Goal: Task Accomplishment & Management: Use online tool/utility

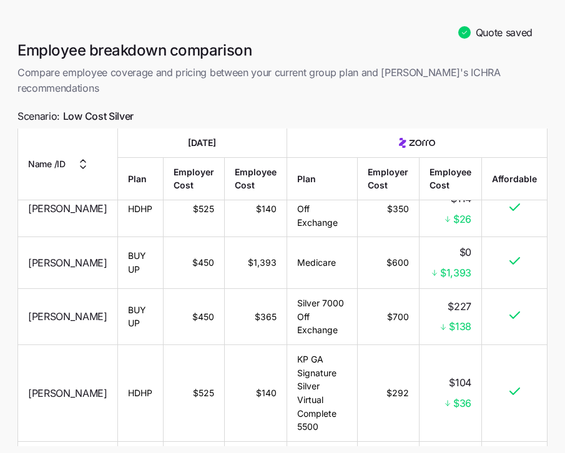
scroll to position [1020, 0]
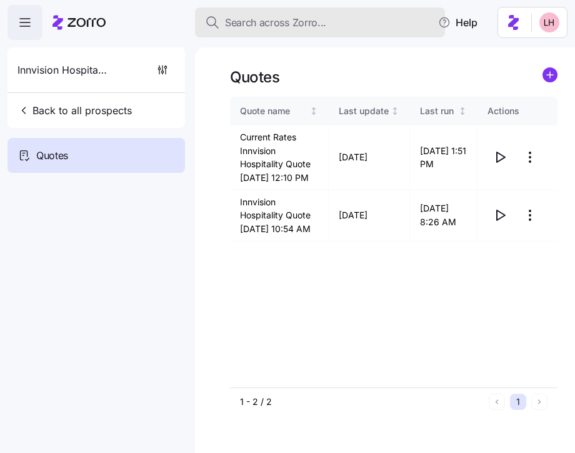
click at [255, 24] on span "Search across Zorro..." at bounding box center [275, 23] width 101 height 16
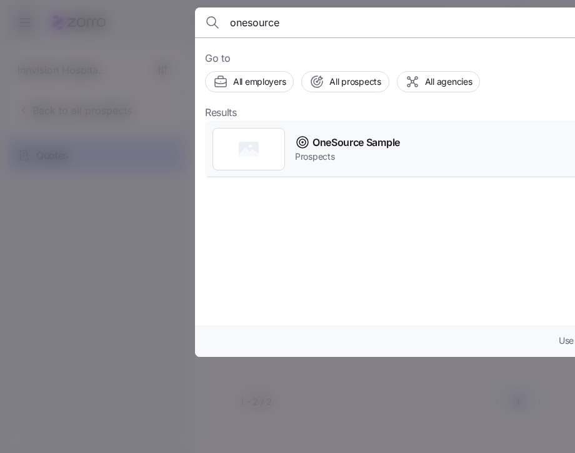
type input "onesource"
click at [392, 146] on span "OneSource Sample" at bounding box center [355, 143] width 87 height 16
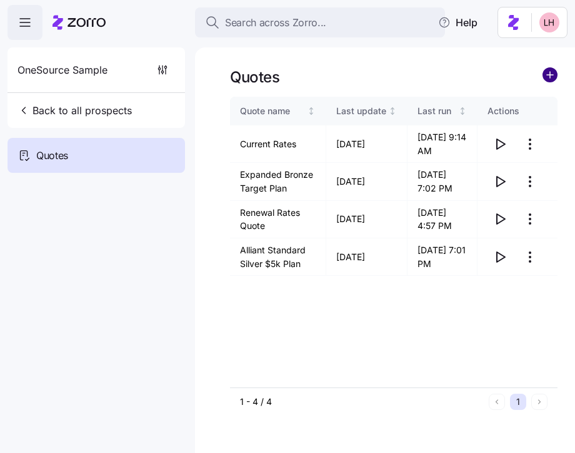
click at [548, 76] on circle "add icon" at bounding box center [550, 75] width 14 height 14
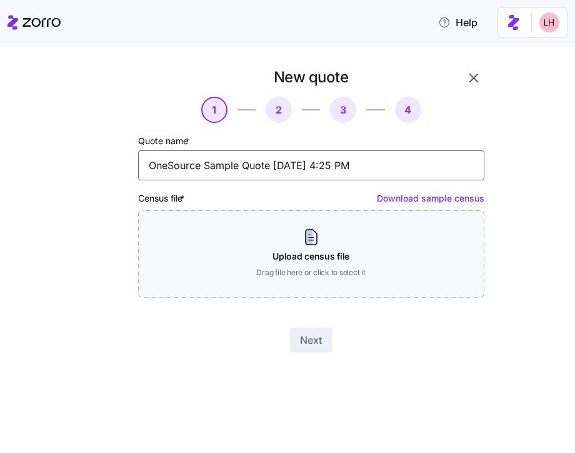
drag, startPoint x: 318, startPoint y: 162, endPoint x: 117, endPoint y: 142, distance: 202.0
click at [116, 143] on div "New quote 1 2 3 4 Quote name * OneSource Sample Quote 08/20/2025 4:25 PM Census…" at bounding box center [275, 209] width 427 height 295
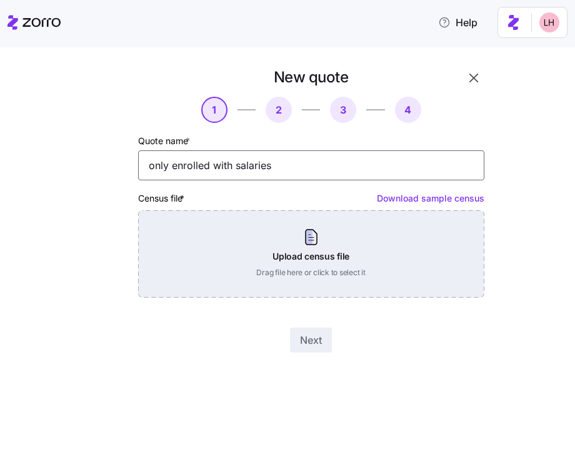
type input "only enrolled with salaries"
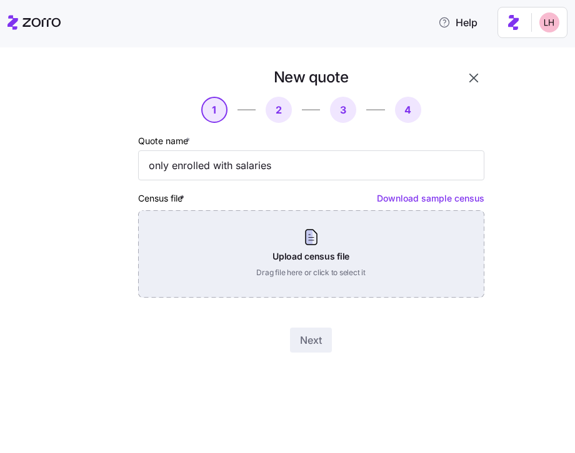
click at [318, 269] on div "Upload census file Drag file here or click to select it" at bounding box center [311, 253] width 346 height 87
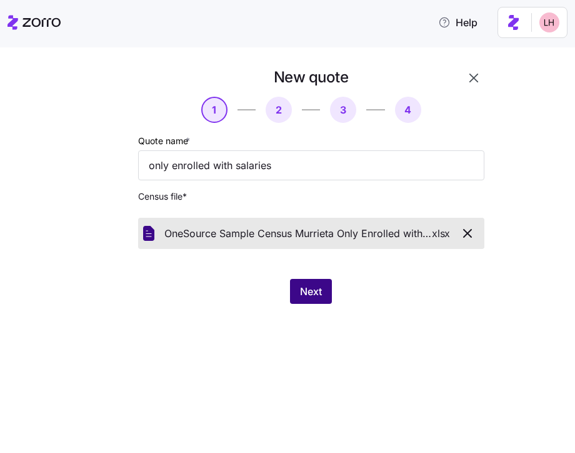
click at [315, 301] on button "Next" at bounding box center [311, 291] width 42 height 25
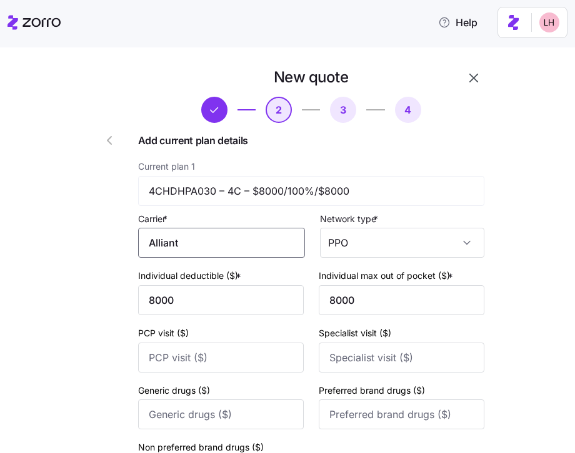
click at [229, 236] on input "Alliant" at bounding box center [221, 243] width 167 height 30
click at [224, 287] on span "Alliant Health Plans" at bounding box center [196, 280] width 90 height 16
type input "Alliant Health Plans"
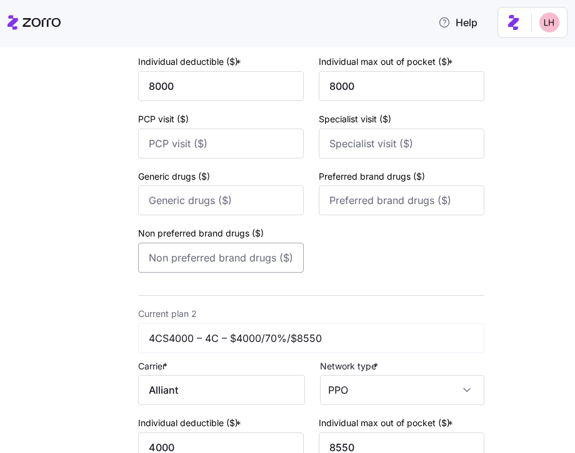
scroll to position [328, 0]
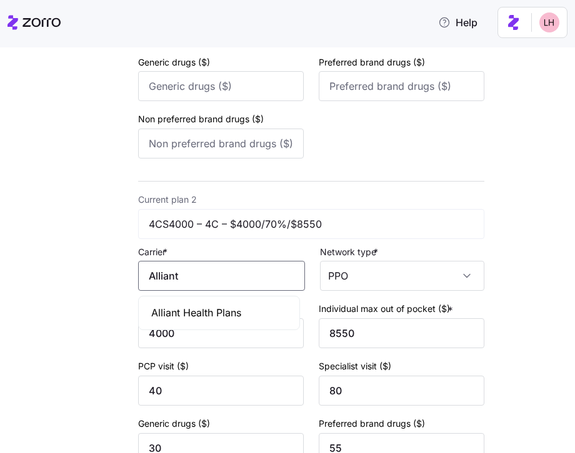
click at [219, 274] on input "Alliant" at bounding box center [221, 276] width 167 height 30
click at [222, 308] on span "Alliant Health Plans" at bounding box center [196, 313] width 90 height 16
type input "Alliant Health Plans"
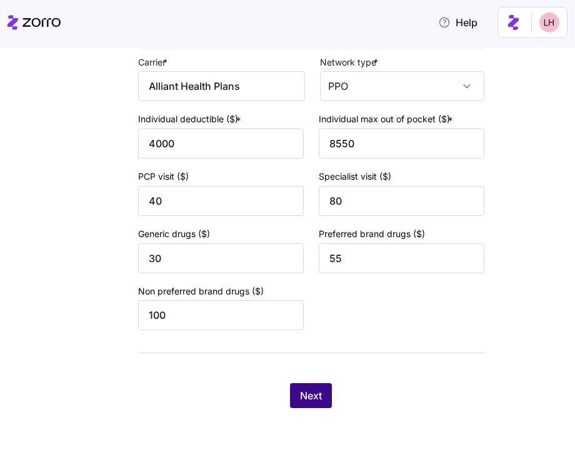
click at [315, 395] on span "Next" at bounding box center [311, 395] width 22 height 15
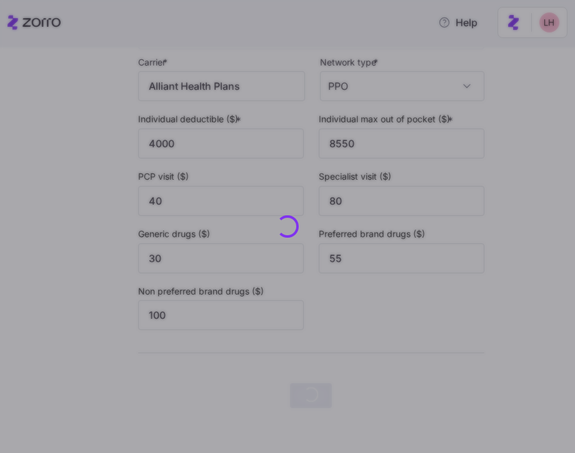
scroll to position [0, 0]
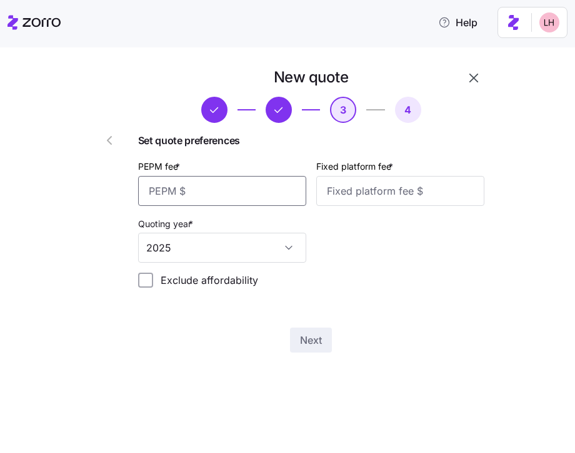
click at [205, 189] on input "PEPM fee *" at bounding box center [222, 191] width 168 height 30
type input "65"
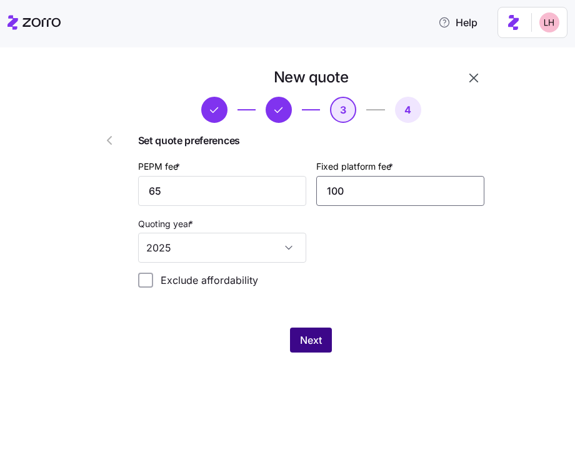
type input "100"
click at [325, 345] on button "Next" at bounding box center [311, 340] width 42 height 25
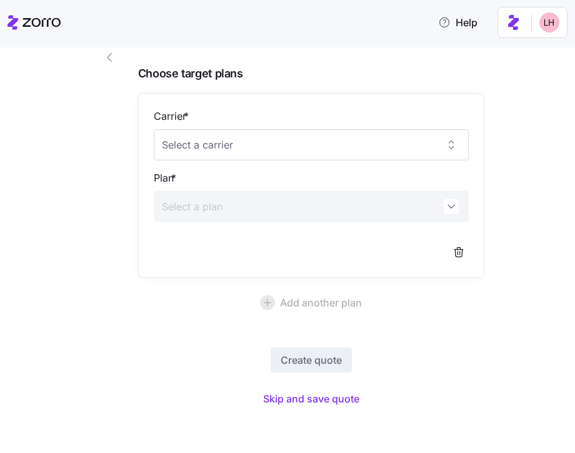
scroll to position [85, 0]
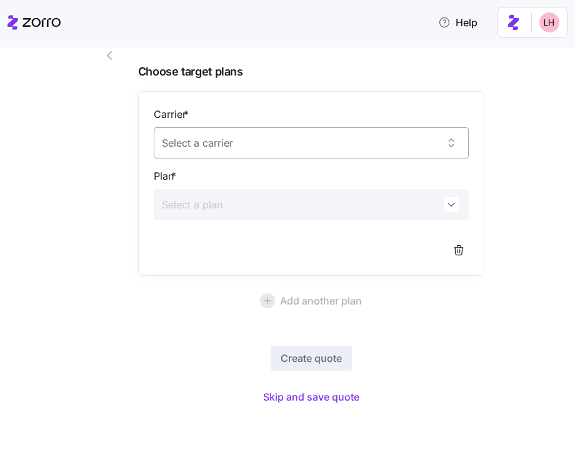
click at [369, 149] on input "Carrier *" at bounding box center [311, 142] width 315 height 31
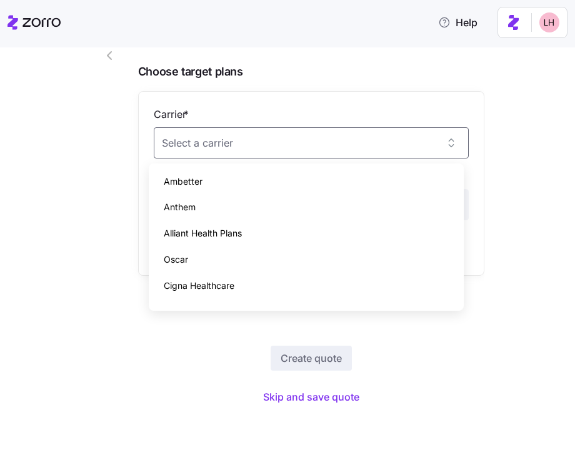
click at [251, 234] on div "Alliant Health Plans" at bounding box center [306, 233] width 305 height 26
type input "Alliant Health Plans"
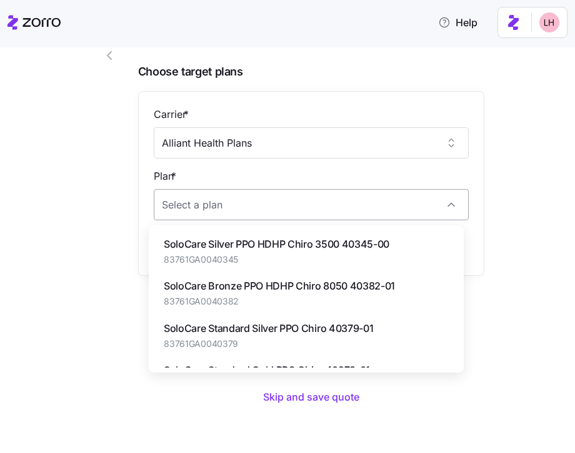
click at [230, 204] on input "Plan *" at bounding box center [311, 204] width 315 height 31
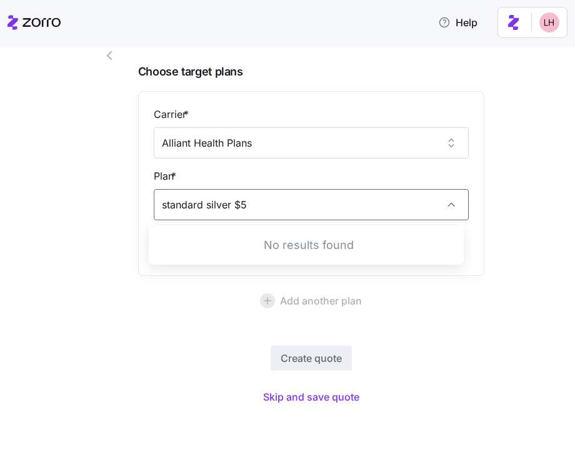
type input "standard silver $5"
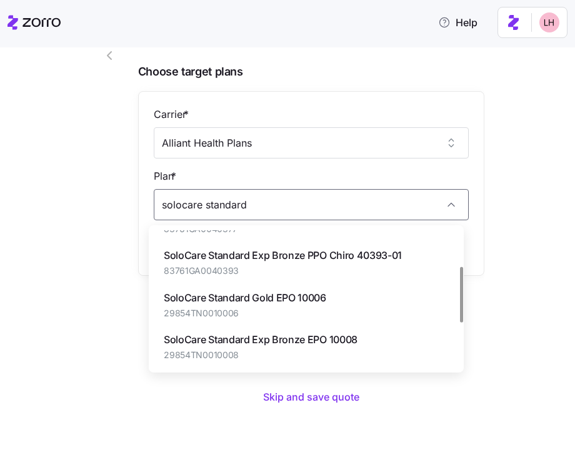
scroll to position [0, 0]
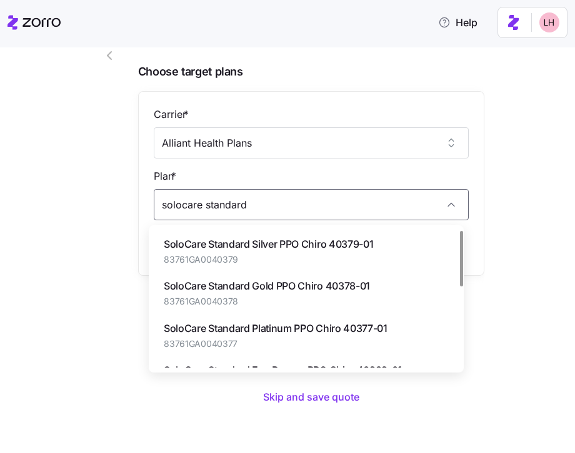
click at [314, 264] on span "83761GA0040379" at bounding box center [268, 260] width 209 height 12
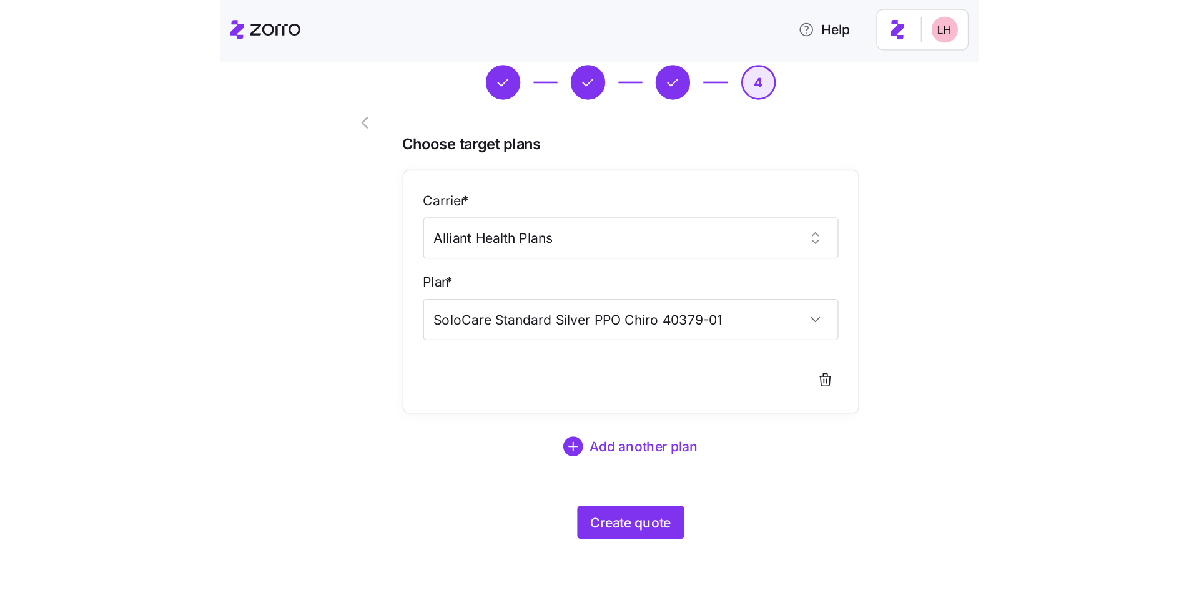
scroll to position [47, 0]
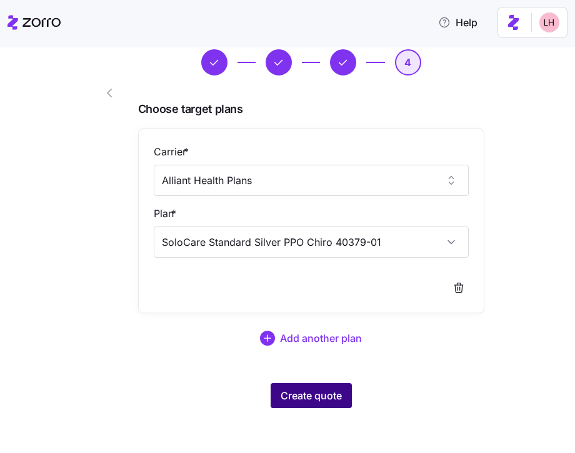
type input "SoloCare Standard Silver PPO Chiro 40379-01"
click at [320, 403] on span "Create quote" at bounding box center [310, 395] width 61 height 15
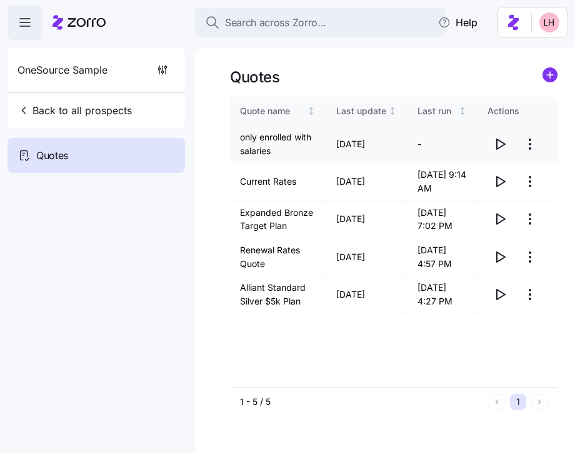
click at [499, 144] on icon "button" at bounding box center [499, 144] width 15 height 15
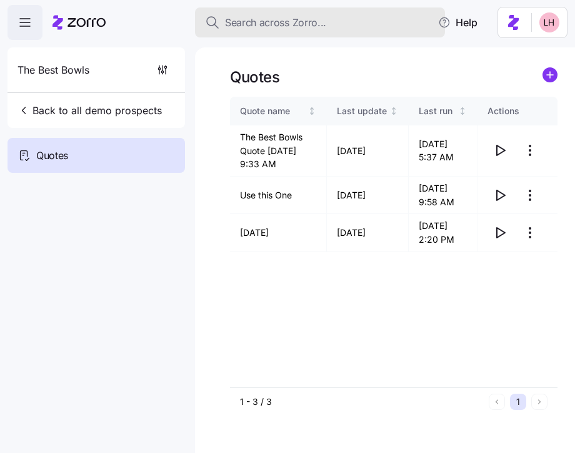
click at [312, 21] on span "Search across Zorro..." at bounding box center [275, 23] width 101 height 16
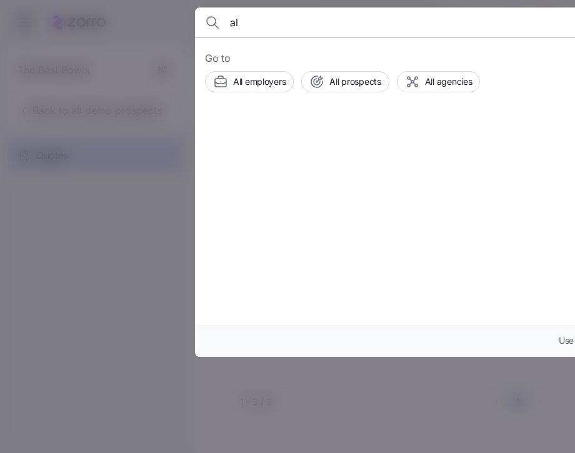
type input "a"
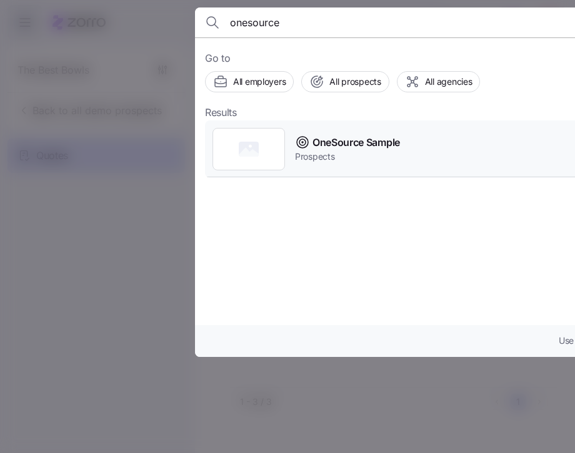
type input "onesource"
click at [350, 144] on span "OneSource Sample" at bounding box center [355, 143] width 87 height 16
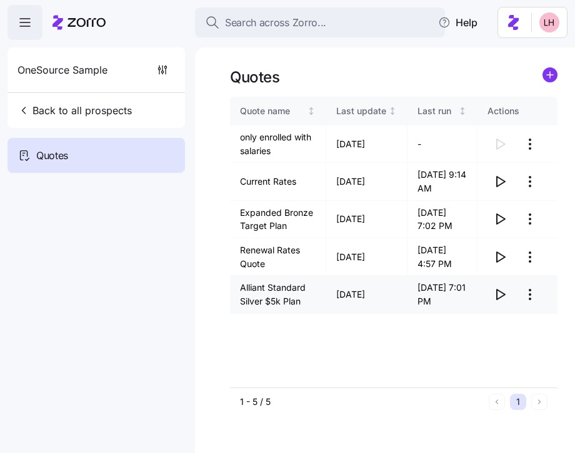
click at [499, 300] on icon "button" at bounding box center [500, 295] width 8 height 10
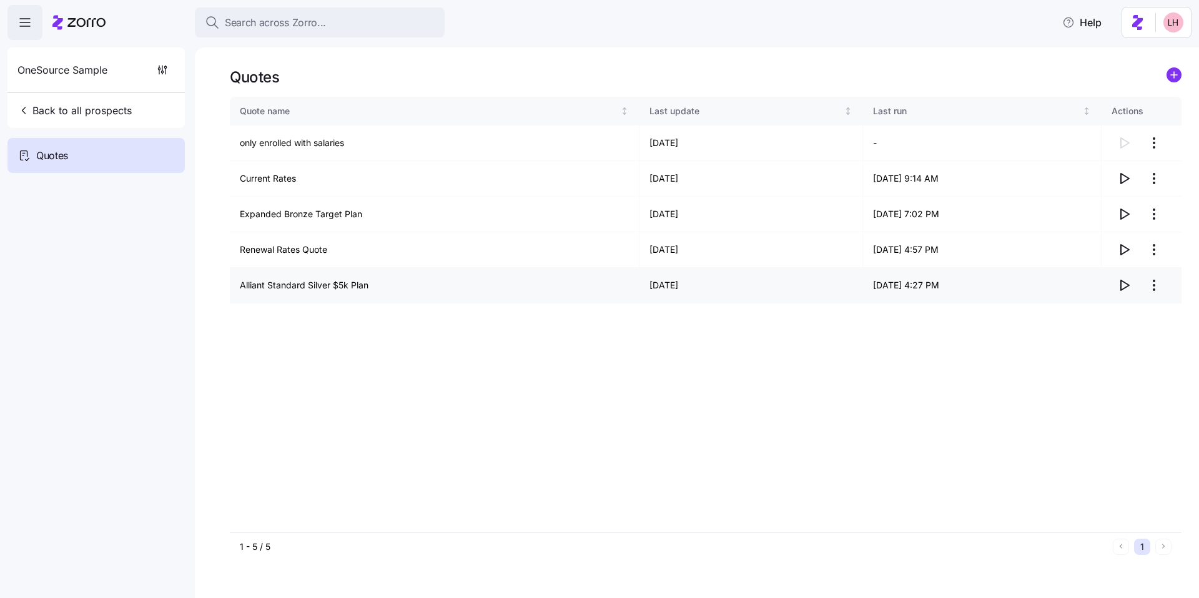
click at [574, 287] on icon "button" at bounding box center [1124, 285] width 15 height 15
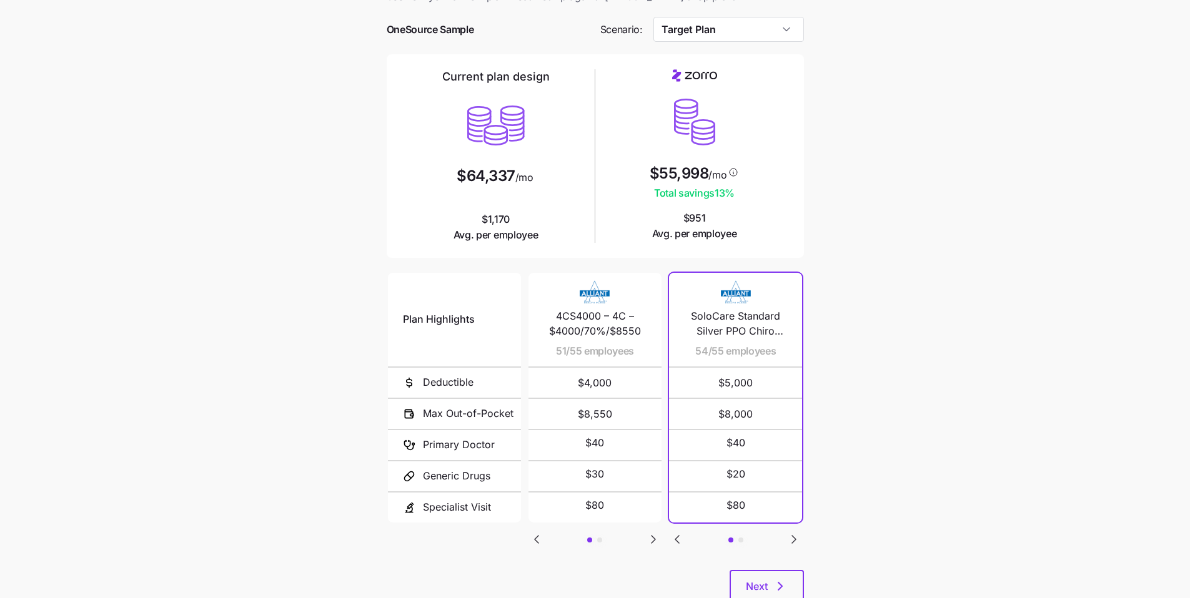
scroll to position [84, 0]
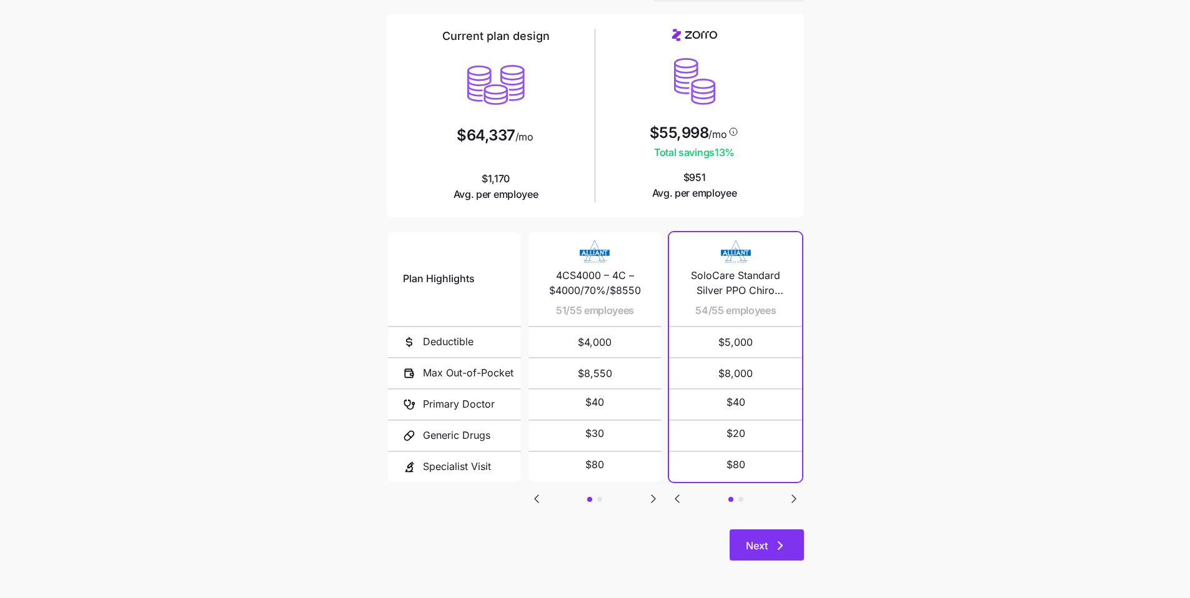
drag, startPoint x: 792, startPoint y: 546, endPoint x: 800, endPoint y: 534, distance: 14.6
click at [574, 453] on button "Next" at bounding box center [766, 545] width 74 height 31
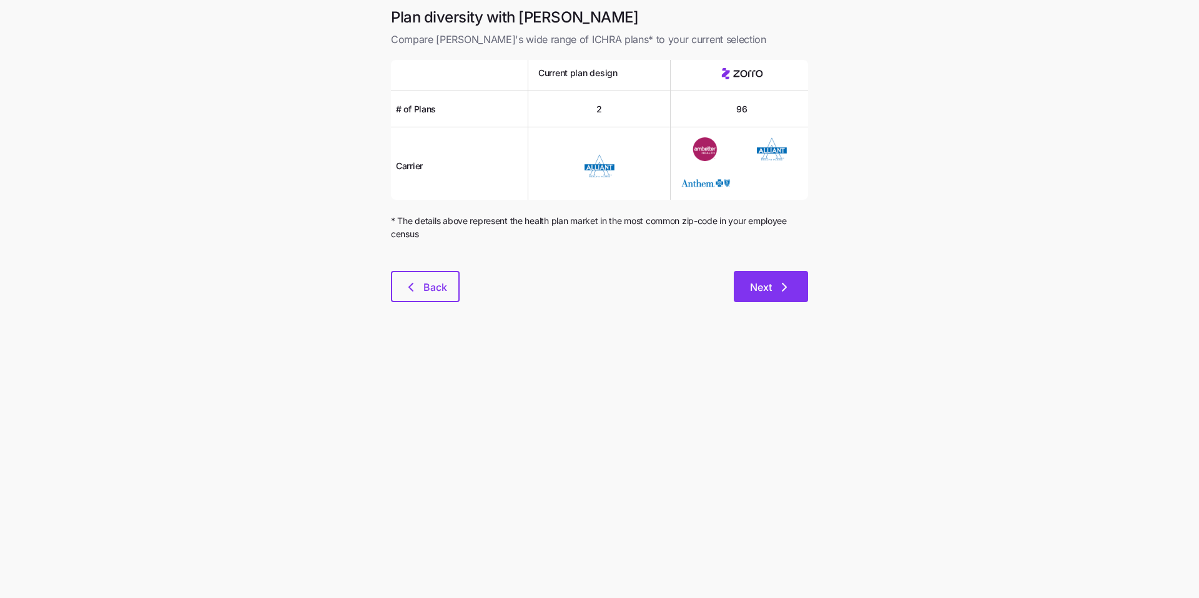
click at [574, 289] on icon "button" at bounding box center [784, 287] width 15 height 15
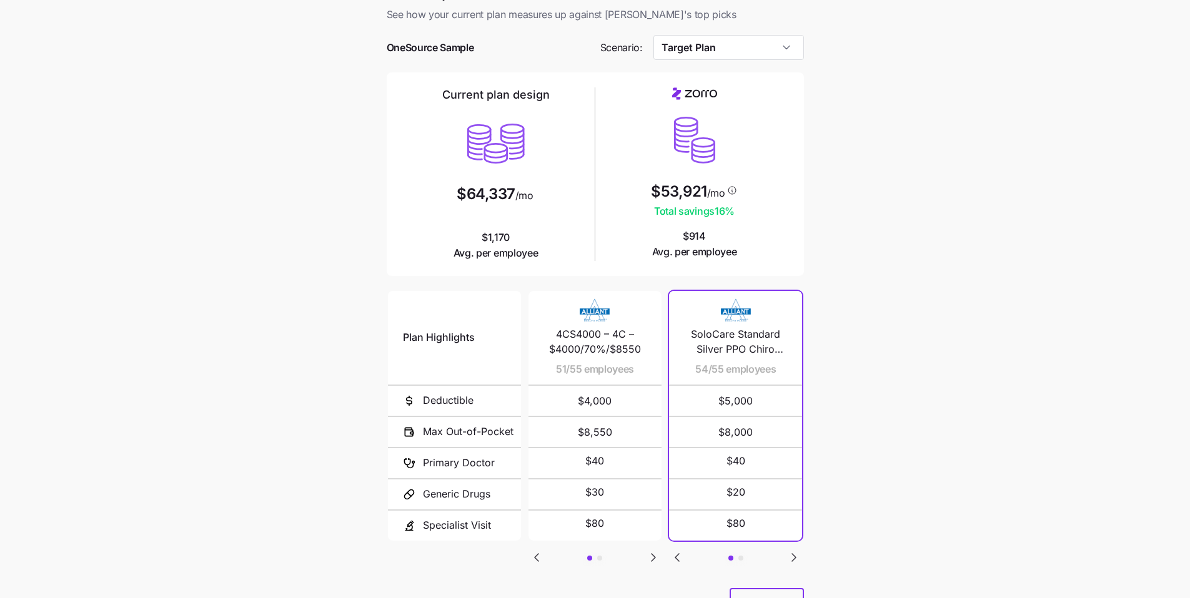
scroll to position [84, 0]
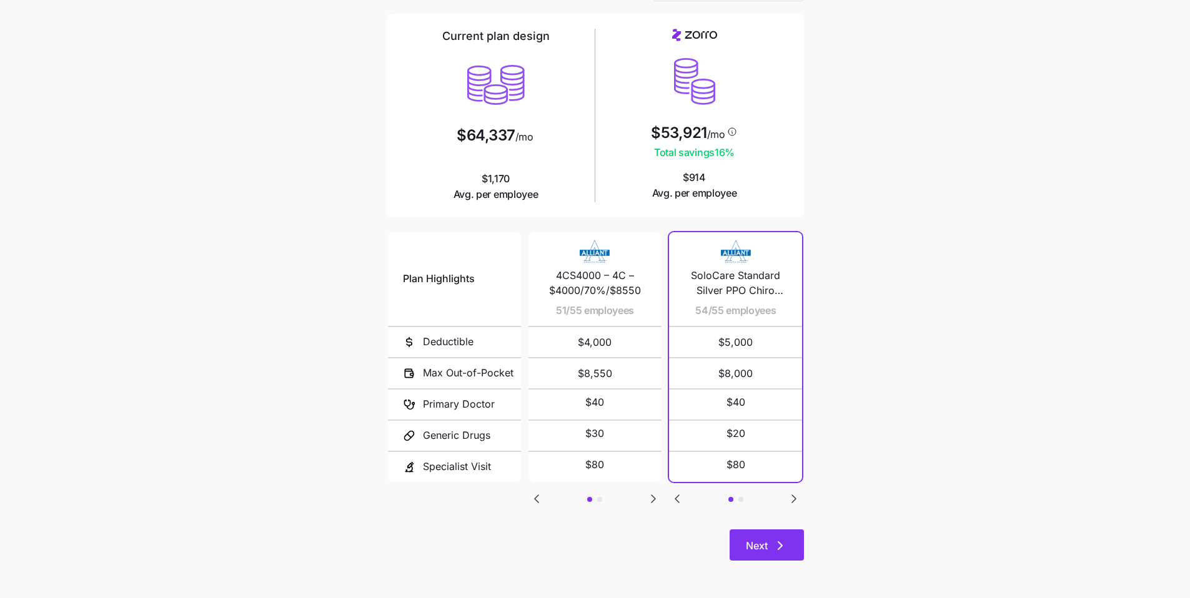
click at [574, 453] on button "Next" at bounding box center [766, 545] width 74 height 31
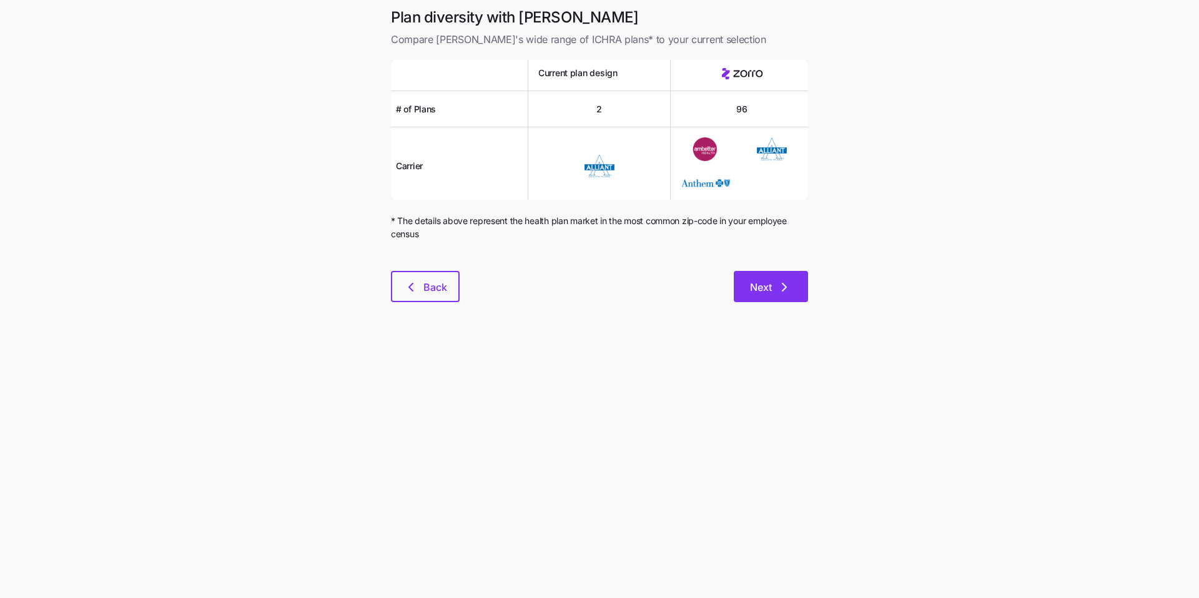
click at [574, 286] on span "Next" at bounding box center [761, 287] width 22 height 15
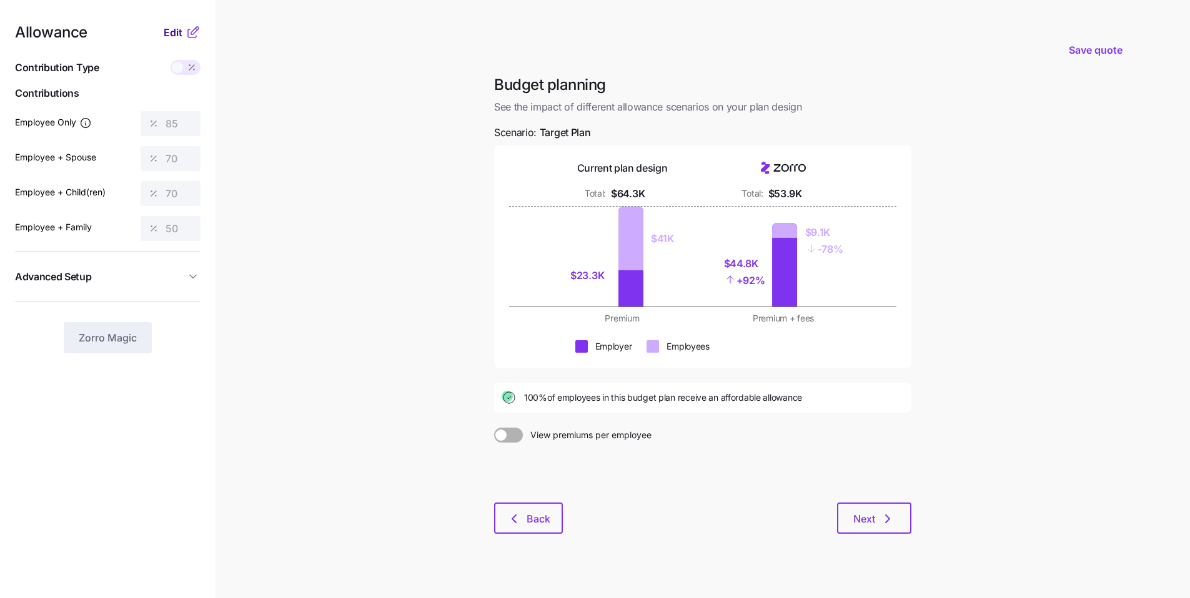
click at [169, 36] on span "Edit" at bounding box center [173, 32] width 19 height 15
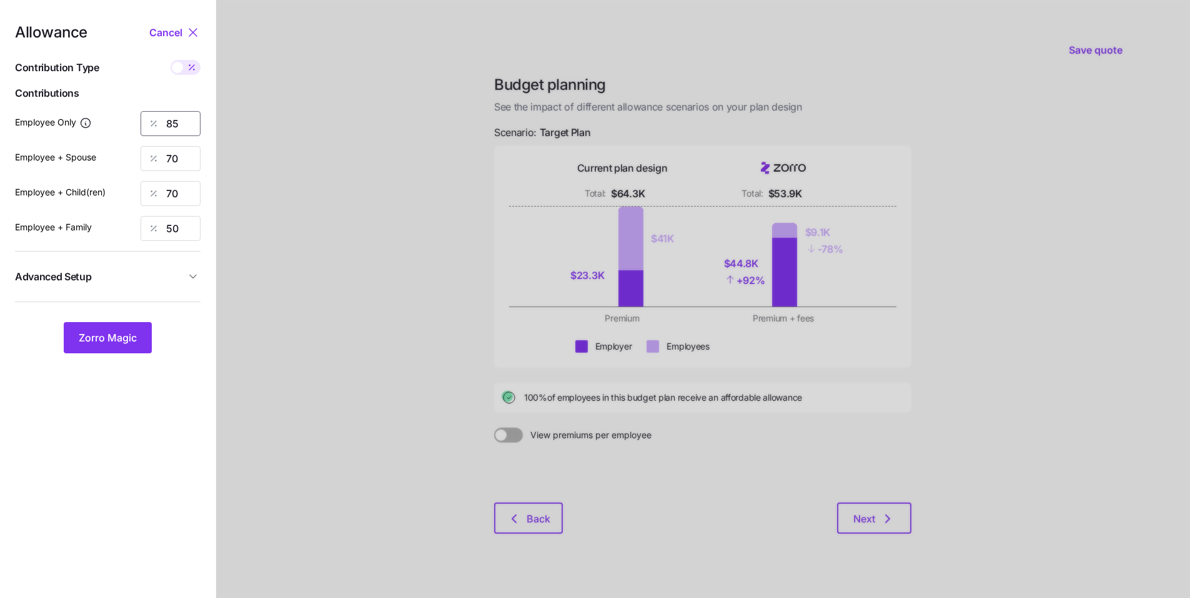
click at [118, 110] on div "Allowance Cancel Contribution Type Use classes Contributions Employee Only 85 E…" at bounding box center [107, 189] width 185 height 328
type input "60"
drag, startPoint x: 179, startPoint y: 165, endPoint x: 101, endPoint y: 151, distance: 79.4
click at [112, 151] on div "Employee + Spouse 70" at bounding box center [107, 158] width 185 height 25
type input "40"
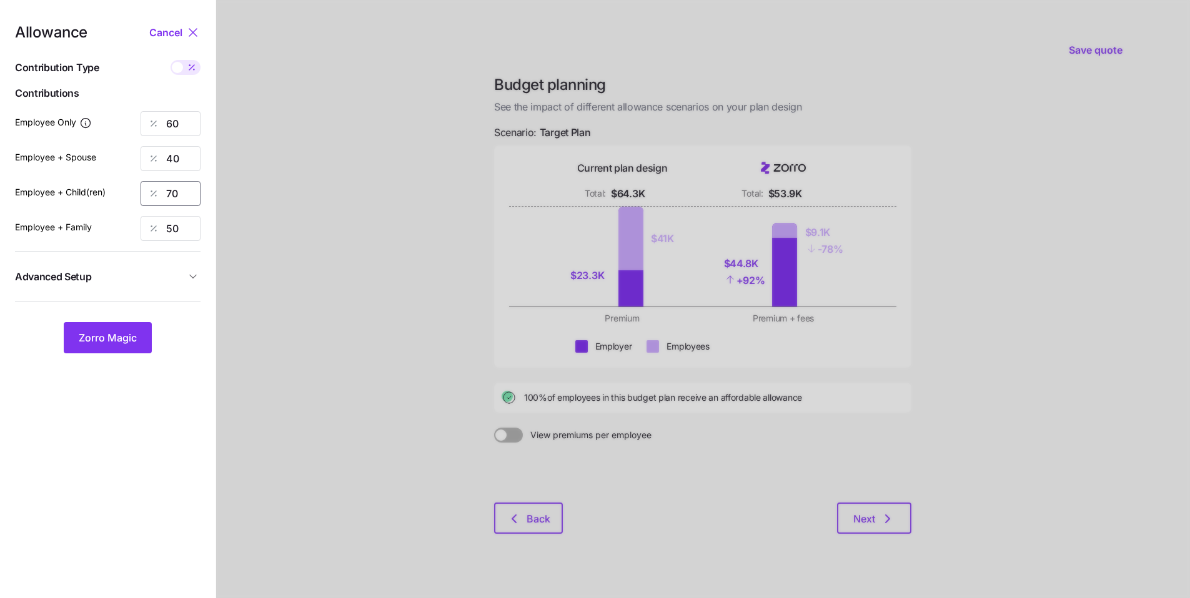
drag, startPoint x: 182, startPoint y: 189, endPoint x: 147, endPoint y: 183, distance: 35.4
click at [149, 184] on div "70" at bounding box center [171, 193] width 60 height 25
type input "40"
click at [146, 216] on div "50" at bounding box center [171, 228] width 60 height 25
type input "40"
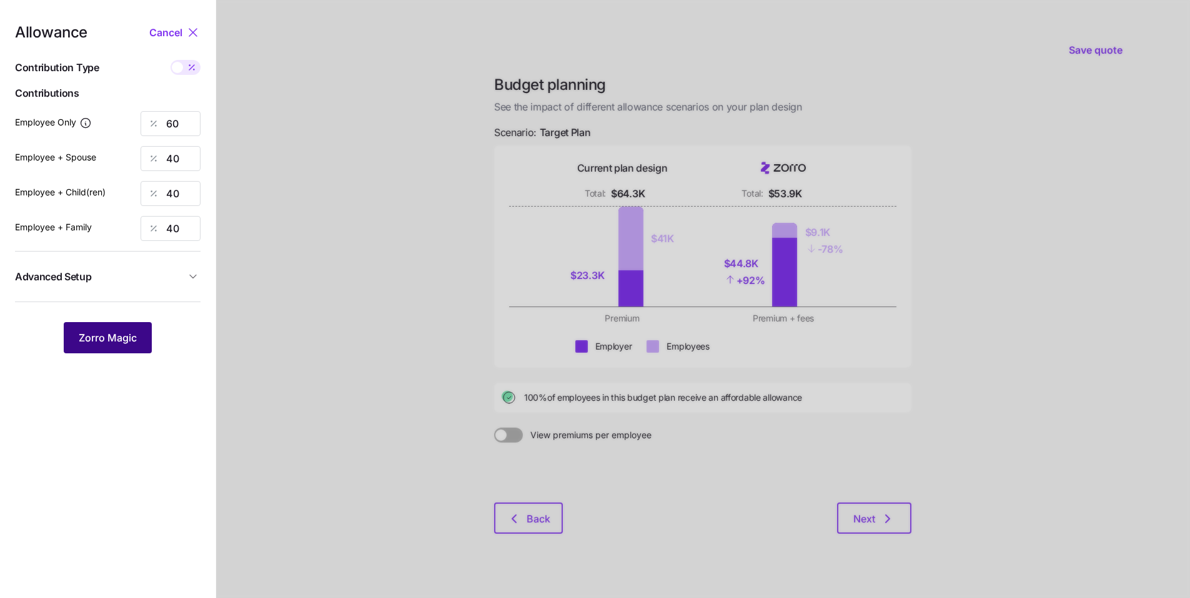
click at [103, 350] on button "Zorro Magic" at bounding box center [108, 337] width 88 height 31
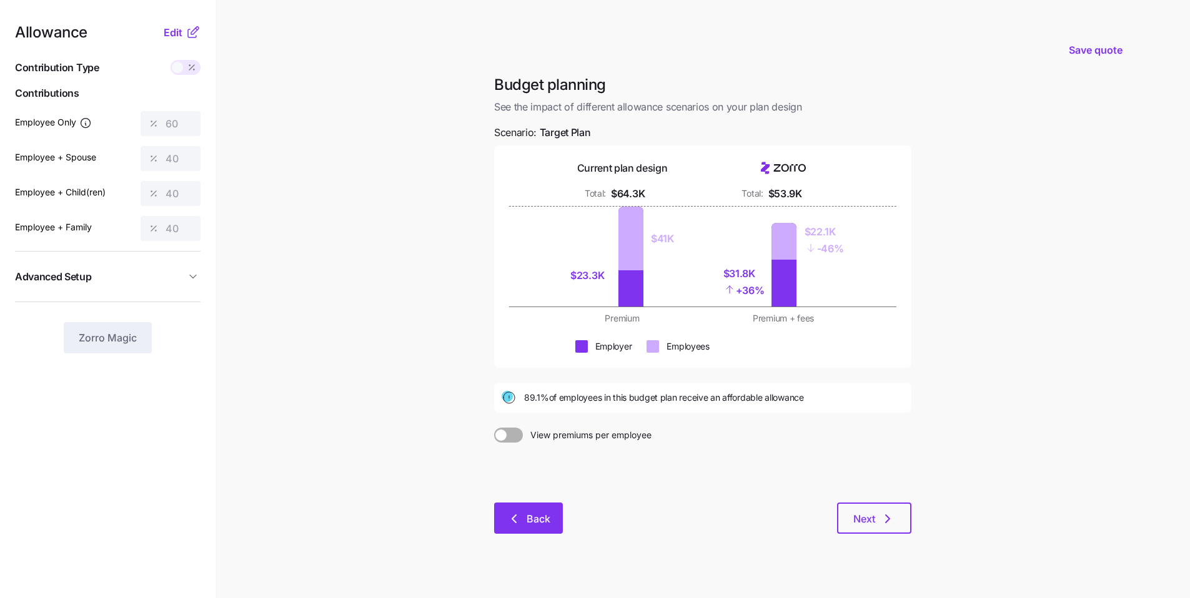
click at [557, 453] on button "Back" at bounding box center [528, 518] width 69 height 31
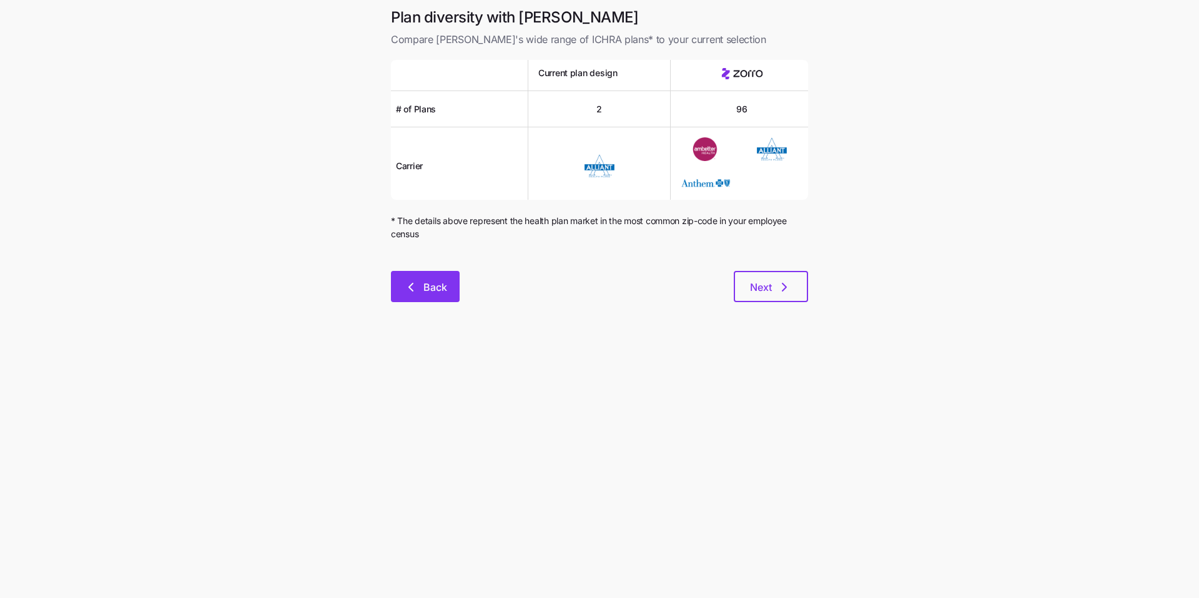
click at [440, 294] on span "Back" at bounding box center [435, 287] width 24 height 15
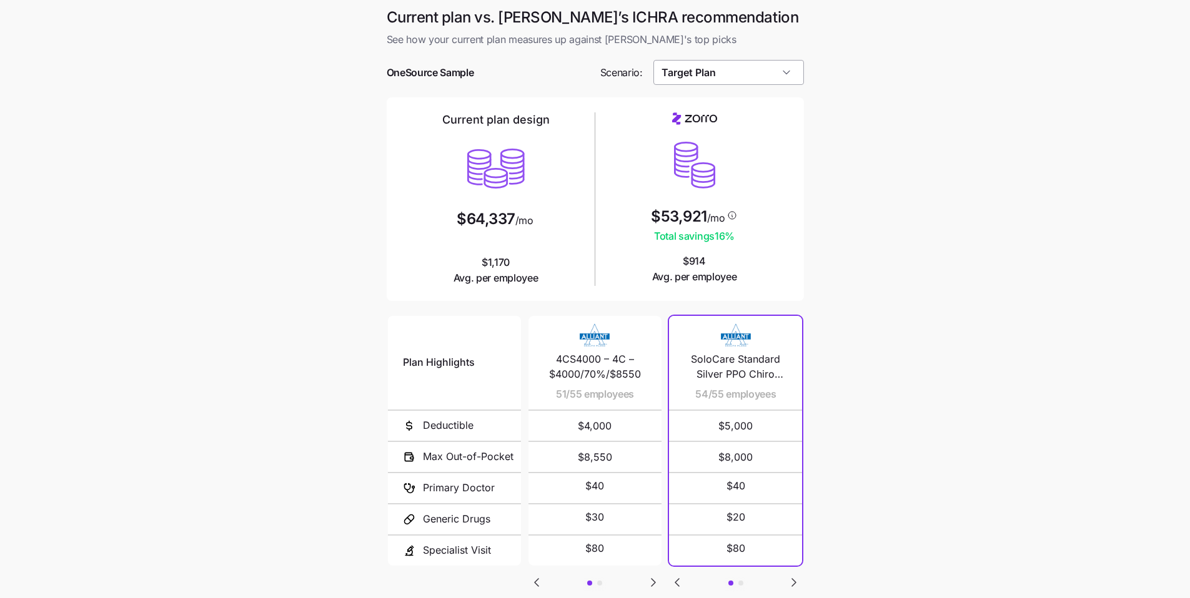
click at [574, 72] on input "Target Plan" at bounding box center [728, 72] width 151 height 25
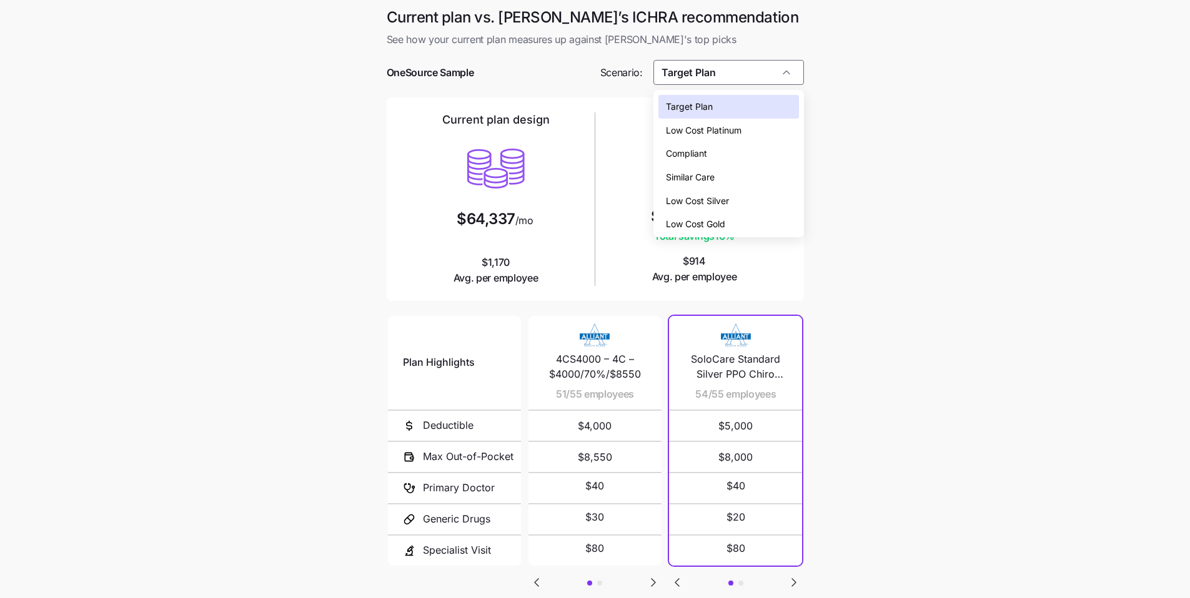
click at [574, 163] on div "Compliant" at bounding box center [728, 154] width 141 height 24
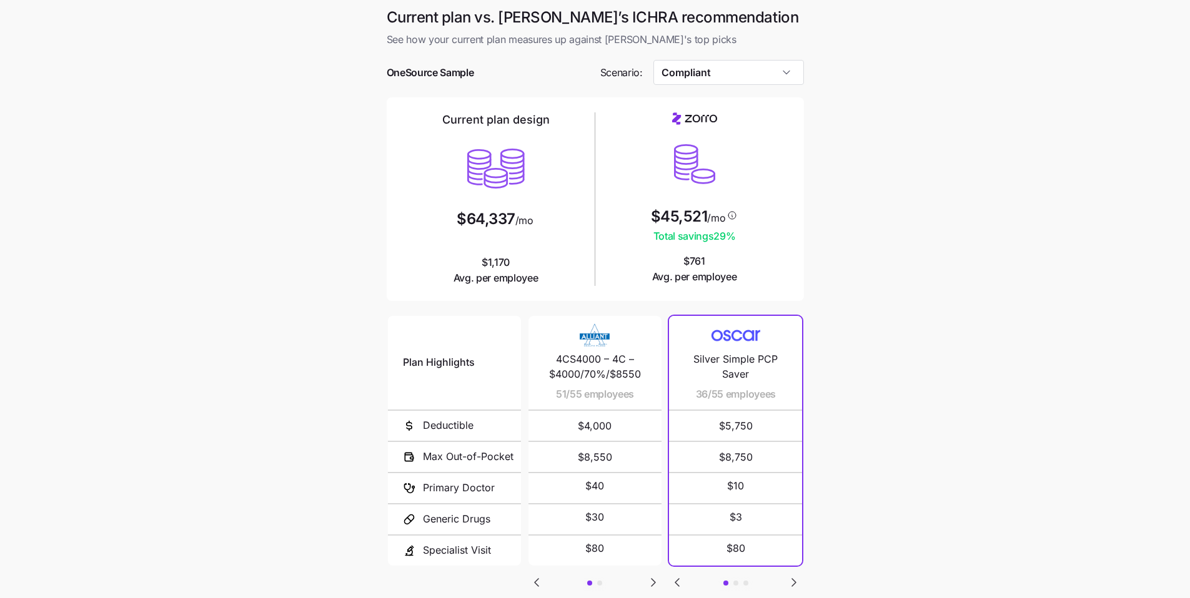
type input "Compliant"
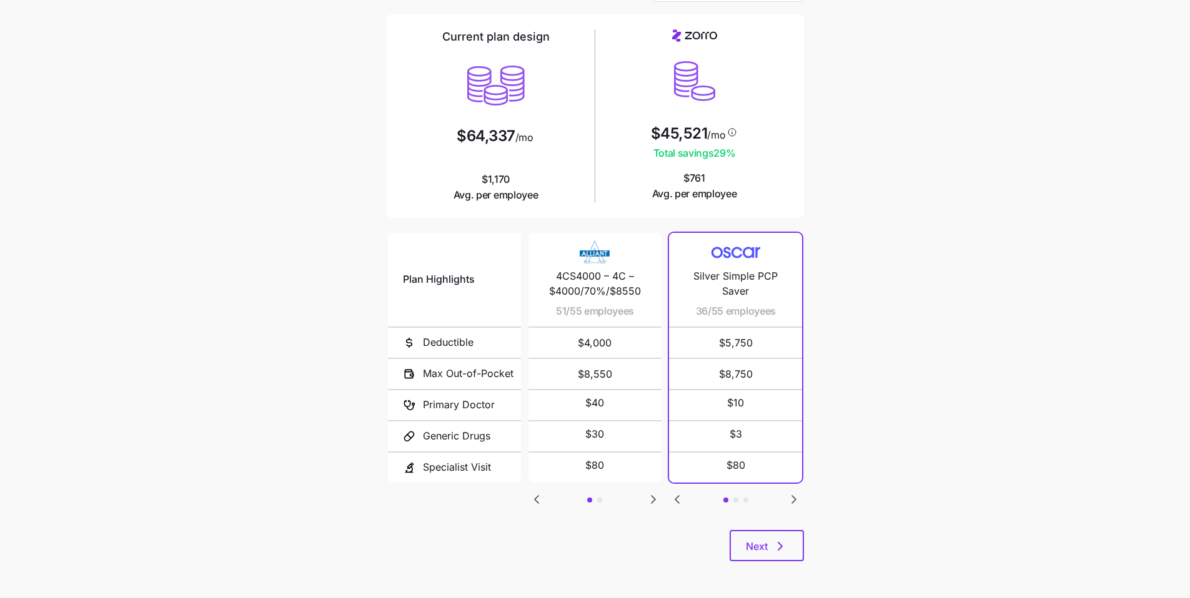
scroll to position [84, 0]
click at [574, 453] on icon "button" at bounding box center [779, 545] width 15 height 15
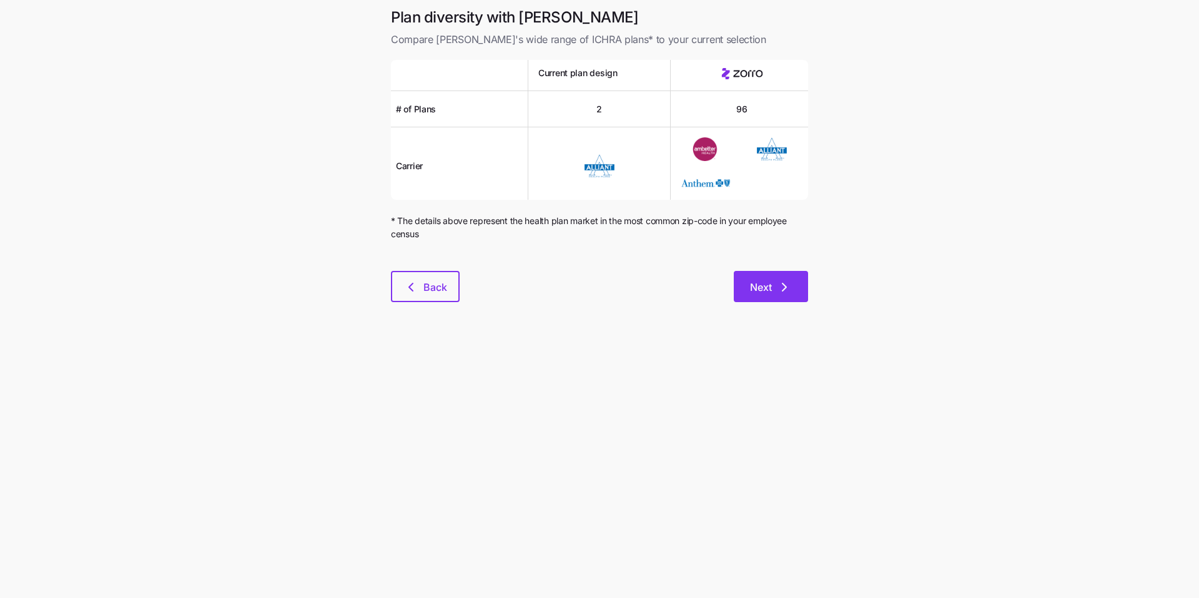
click at [574, 278] on button "Next" at bounding box center [771, 286] width 74 height 31
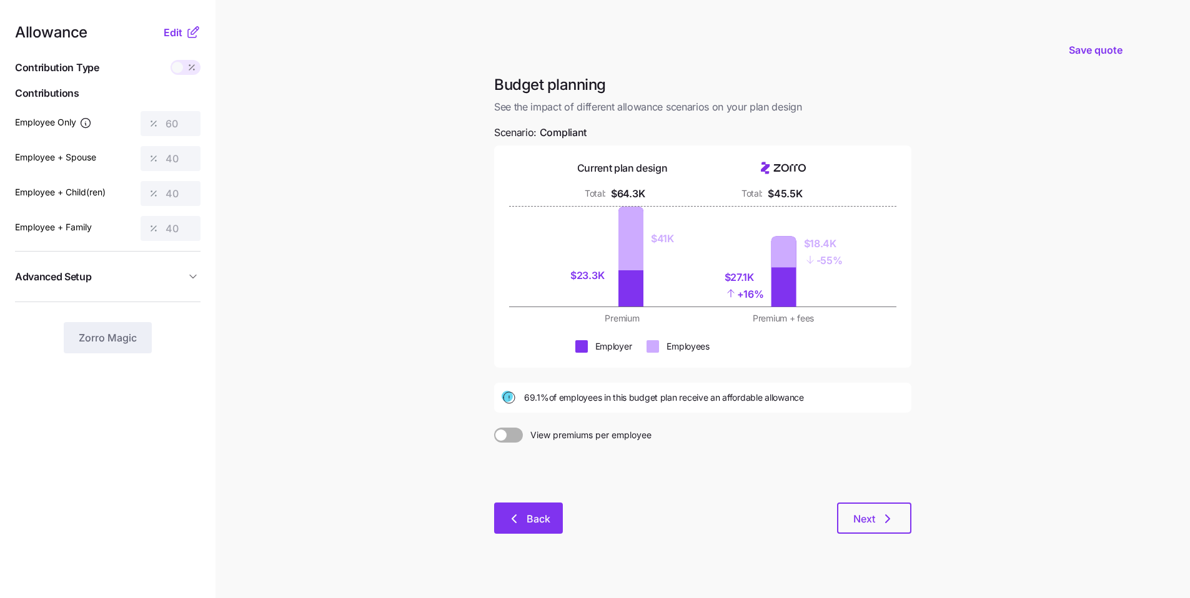
click at [542, 453] on span "Back" at bounding box center [538, 518] width 24 height 15
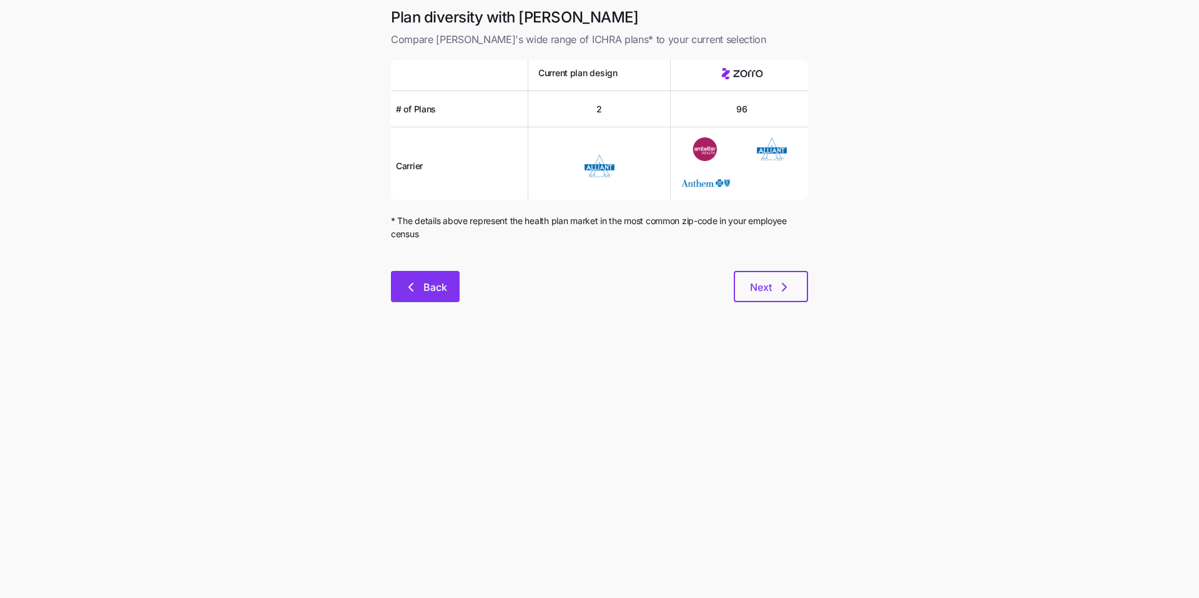
click at [420, 286] on span "Back" at bounding box center [425, 287] width 36 height 15
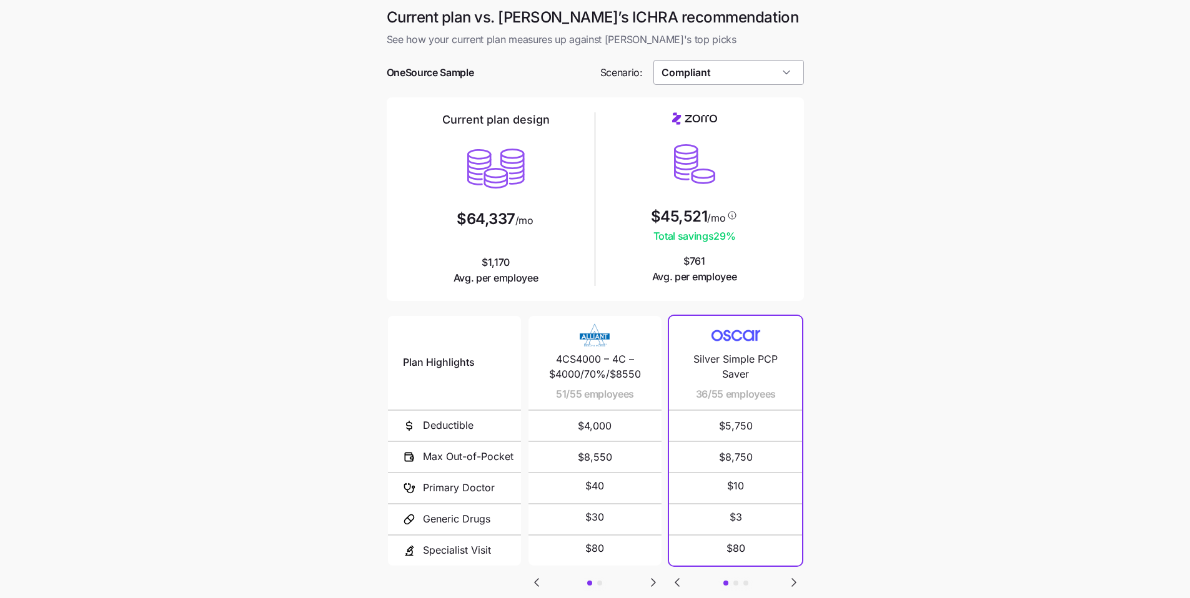
click at [574, 79] on input "Compliant" at bounding box center [728, 72] width 151 height 25
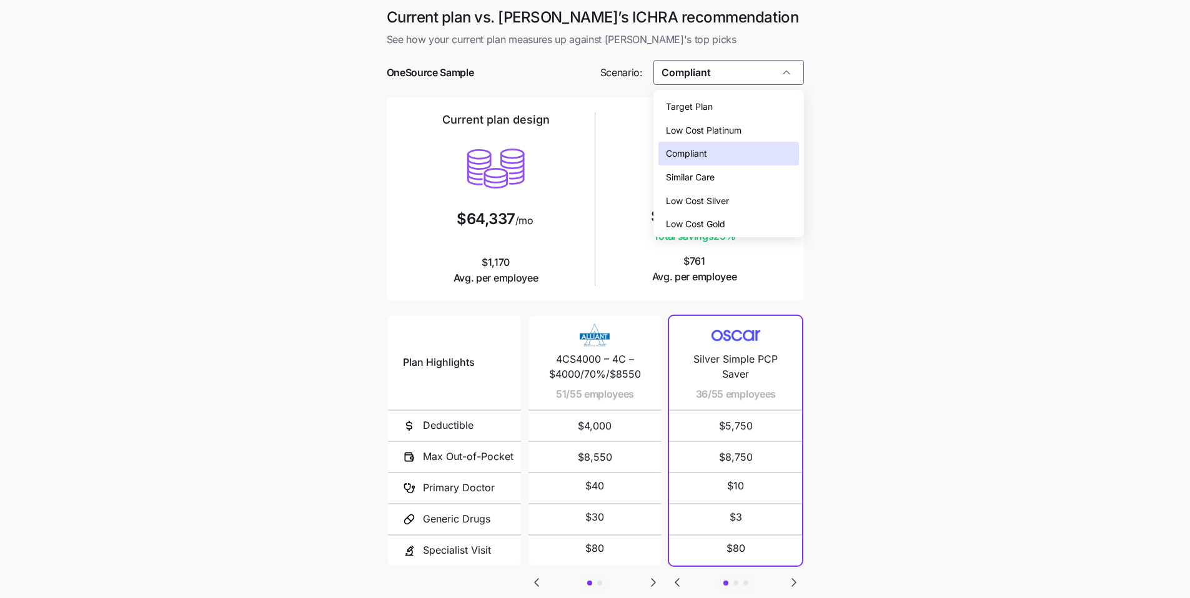
click at [574, 106] on span "Target Plan" at bounding box center [689, 107] width 47 height 14
type input "Target Plan"
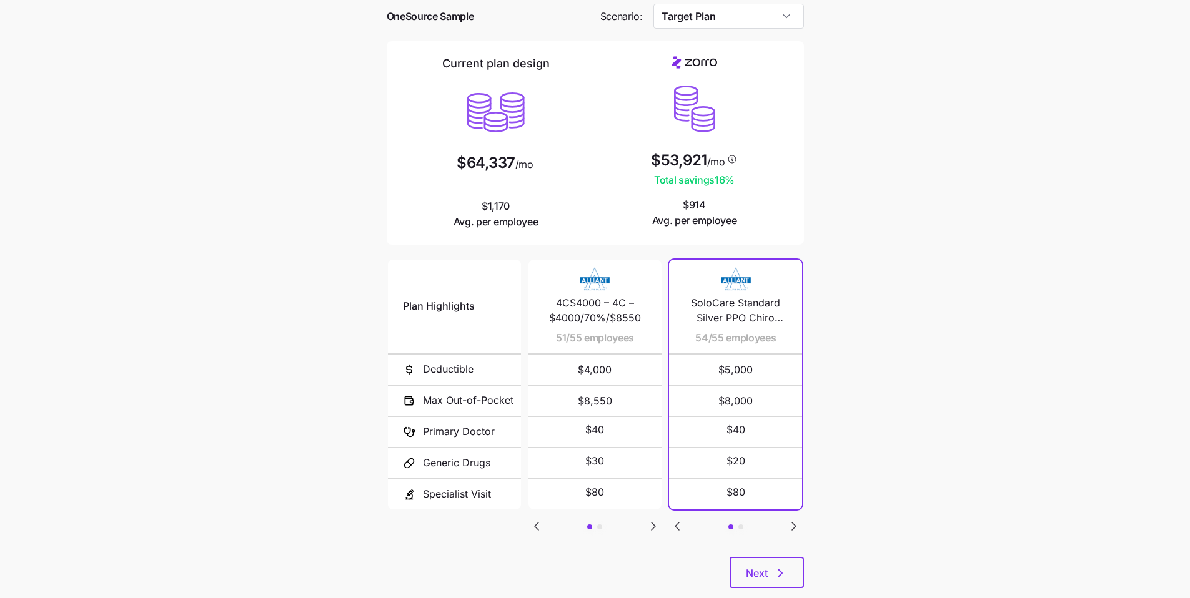
scroll to position [84, 0]
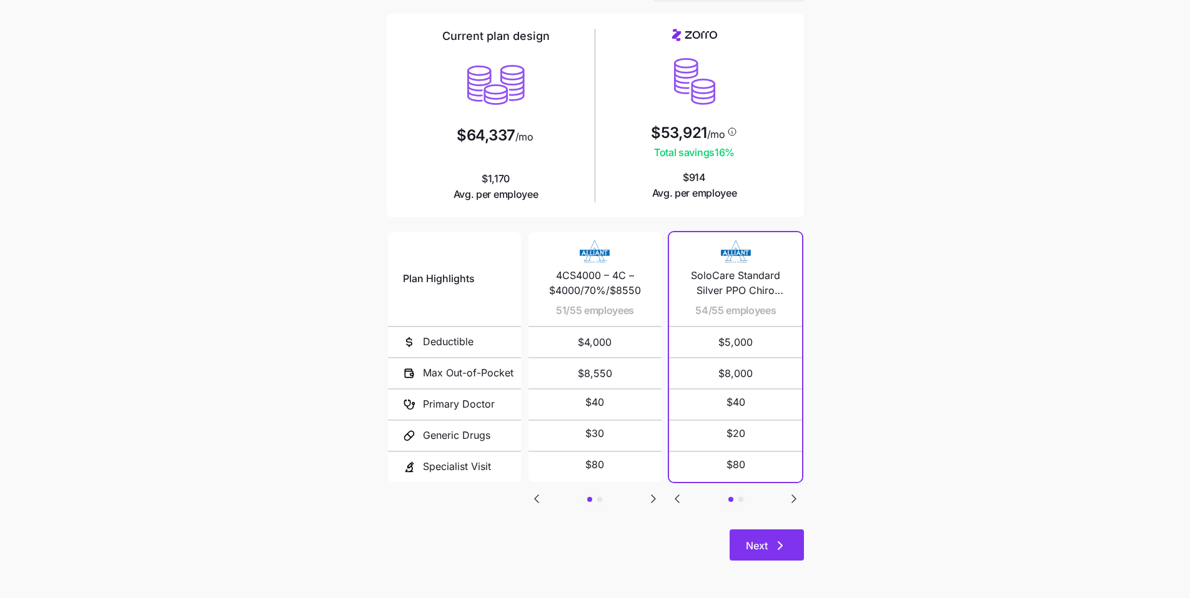
click at [574, 453] on button "Next" at bounding box center [766, 545] width 74 height 31
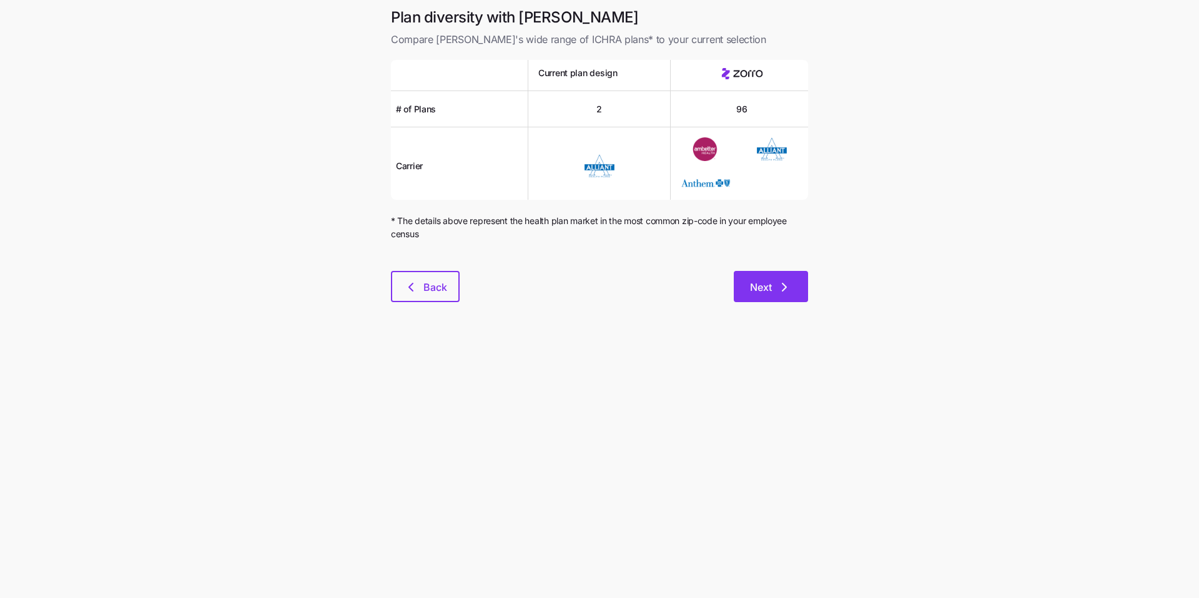
click at [574, 278] on button "Next" at bounding box center [771, 286] width 74 height 31
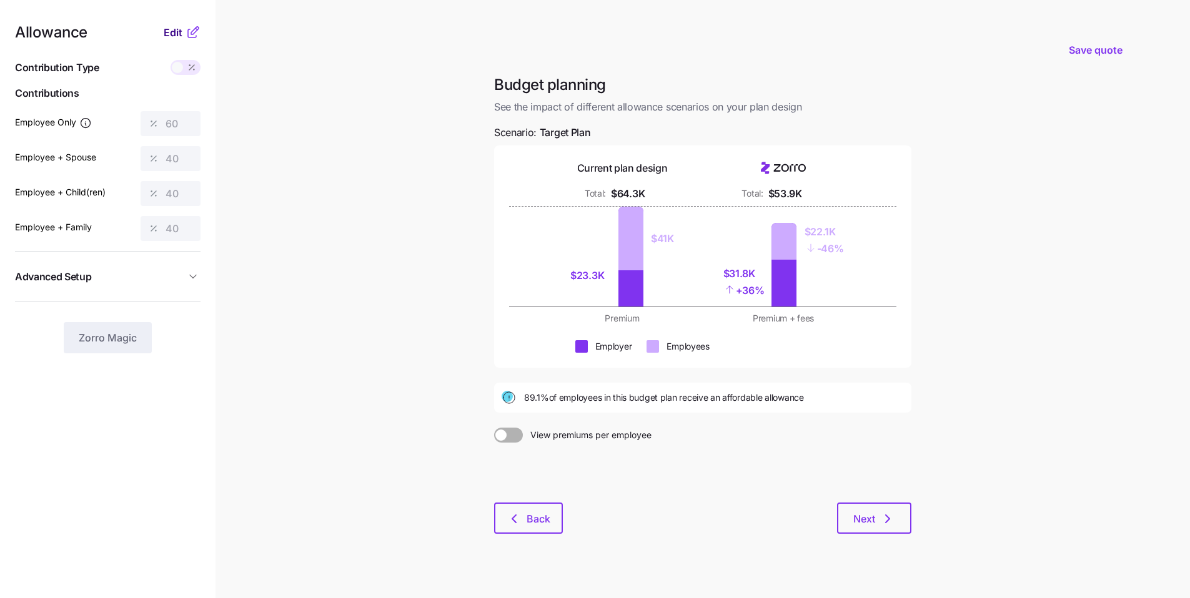
click at [169, 36] on span "Edit" at bounding box center [173, 32] width 19 height 15
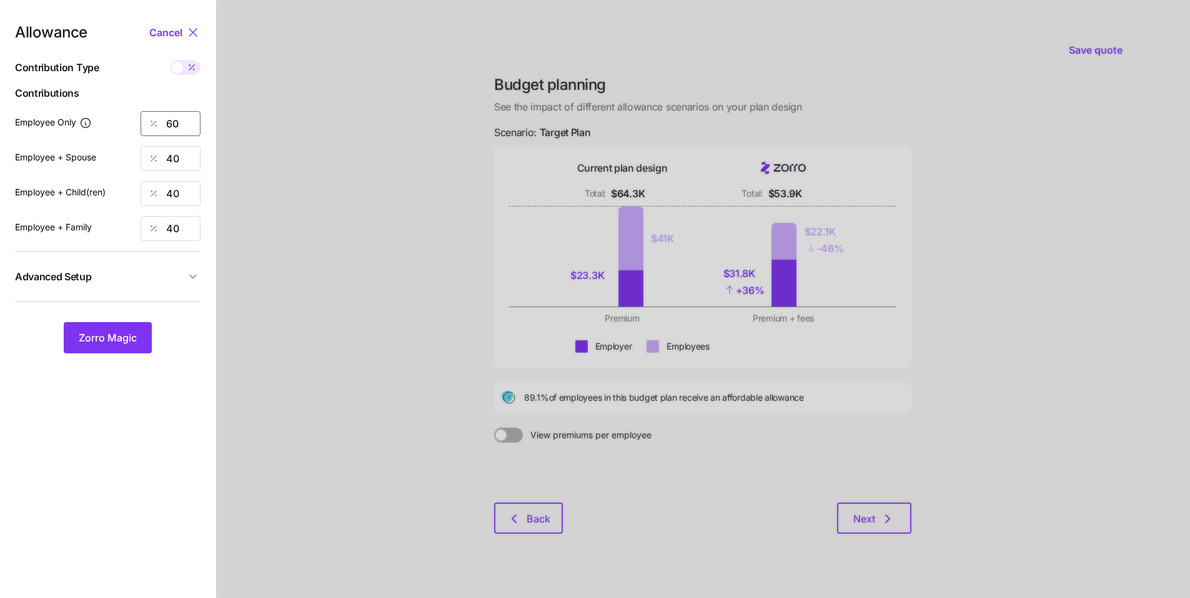
click at [142, 114] on div "60" at bounding box center [171, 123] width 60 height 25
type input "58"
click at [132, 151] on div "Employee + Spouse 40" at bounding box center [107, 158] width 185 height 25
type input "0"
drag, startPoint x: 165, startPoint y: 194, endPoint x: 124, endPoint y: 185, distance: 41.5
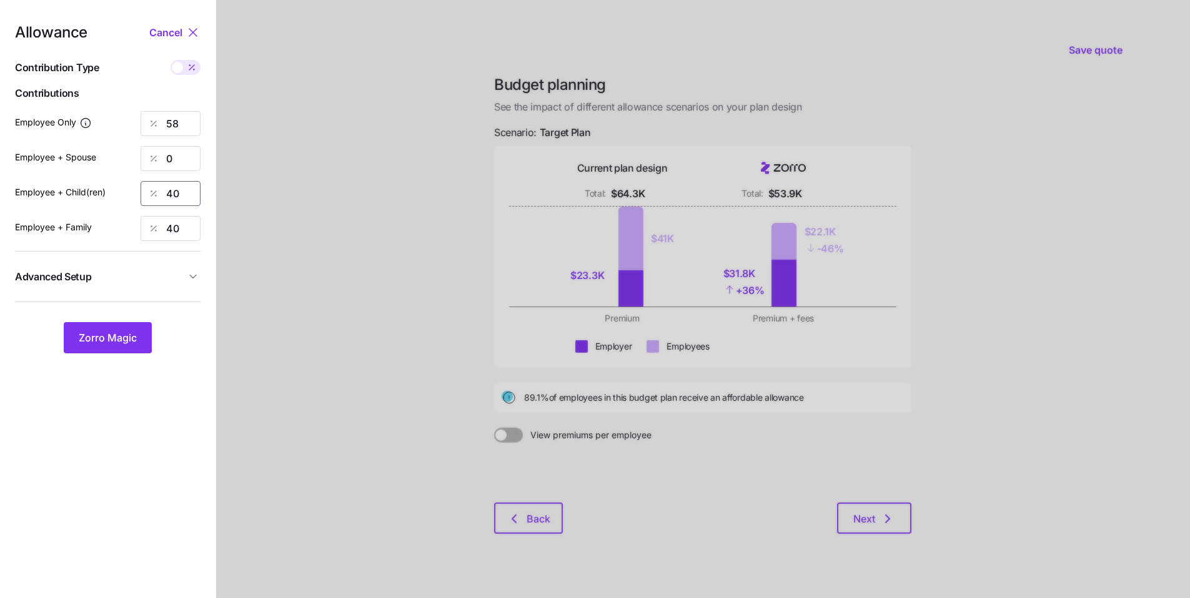
click at [136, 189] on div "Employee + Child(ren) 40" at bounding box center [107, 193] width 185 height 25
type input "0"
drag, startPoint x: 181, startPoint y: 227, endPoint x: 133, endPoint y: 217, distance: 49.0
click at [146, 221] on div "40" at bounding box center [171, 228] width 60 height 25
type input "0"
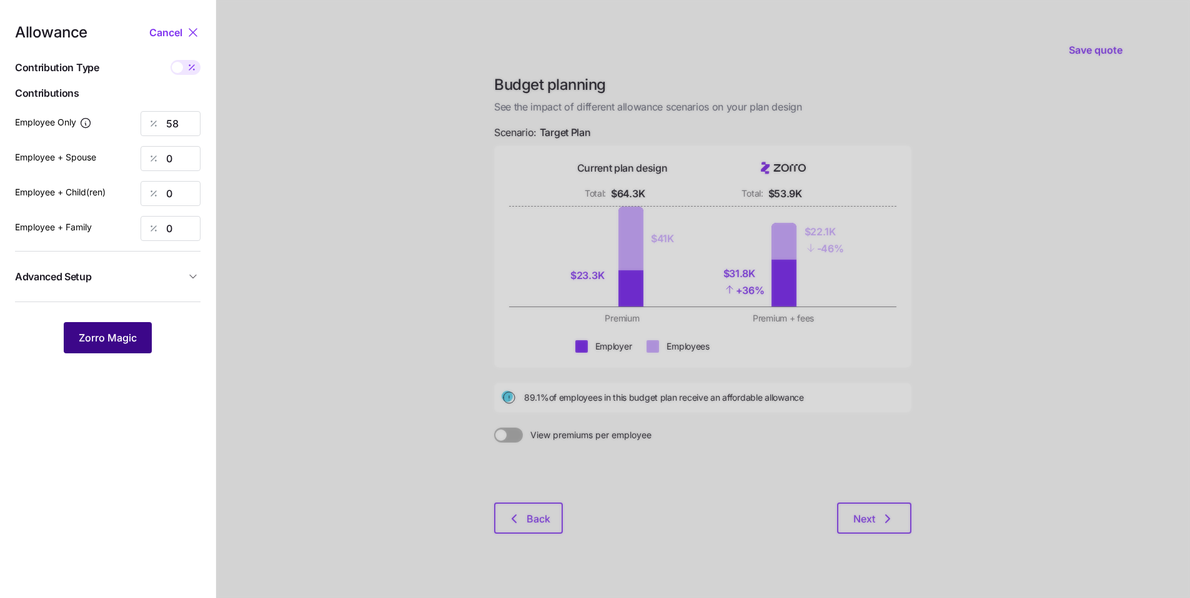
click at [133, 337] on span "Zorro Magic" at bounding box center [108, 337] width 58 height 15
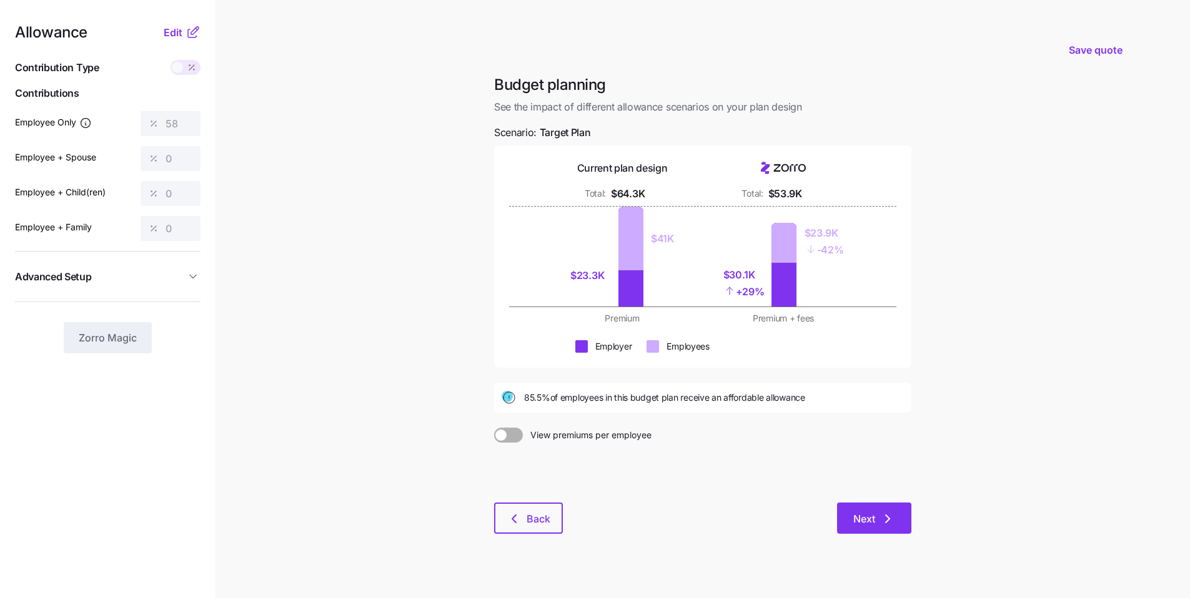
click at [574, 453] on span "Next" at bounding box center [874, 518] width 42 height 15
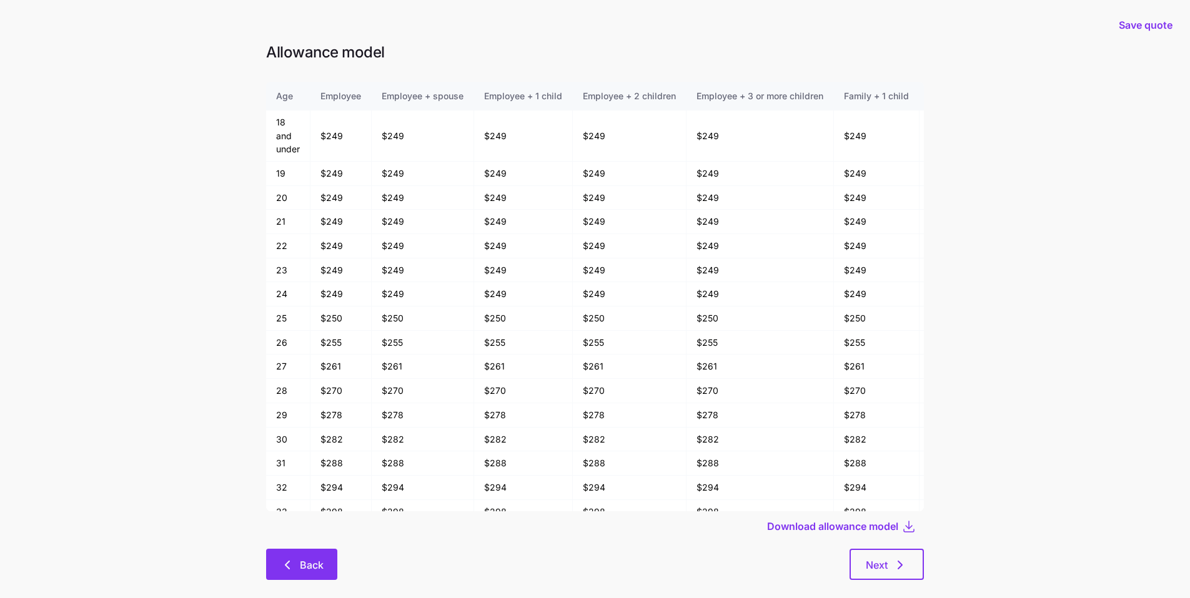
drag, startPoint x: 313, startPoint y: 577, endPoint x: 317, endPoint y: 568, distance: 10.1
click at [313, 453] on button "Back" at bounding box center [301, 564] width 71 height 31
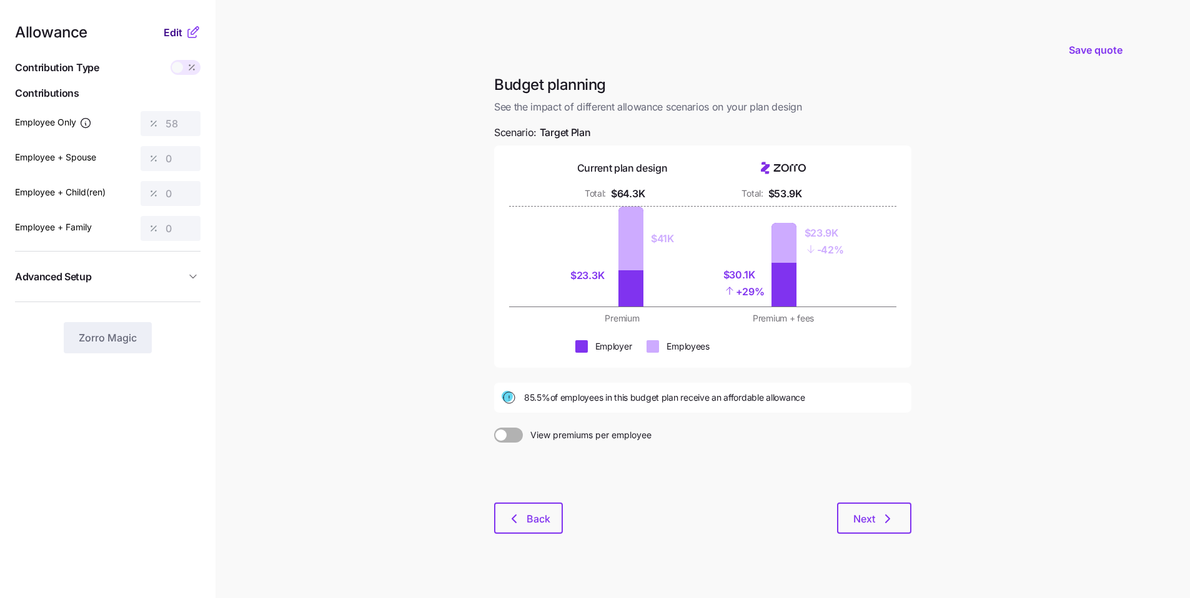
click at [167, 32] on span "Edit" at bounding box center [173, 32] width 19 height 15
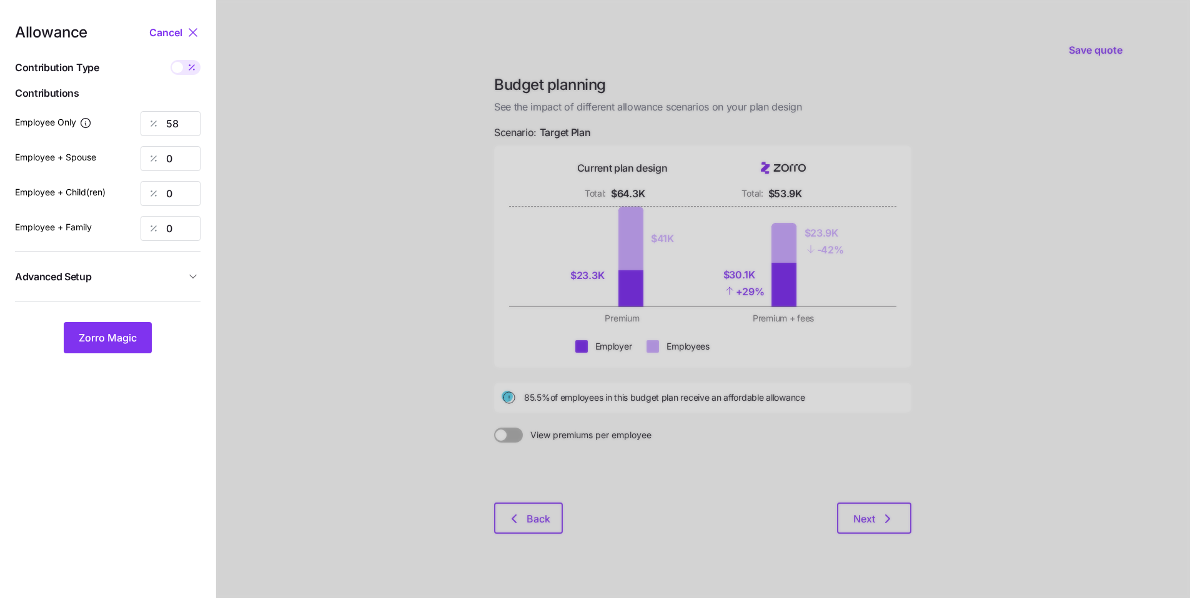
click at [175, 275] on span "Advanced Setup" at bounding box center [100, 277] width 170 height 16
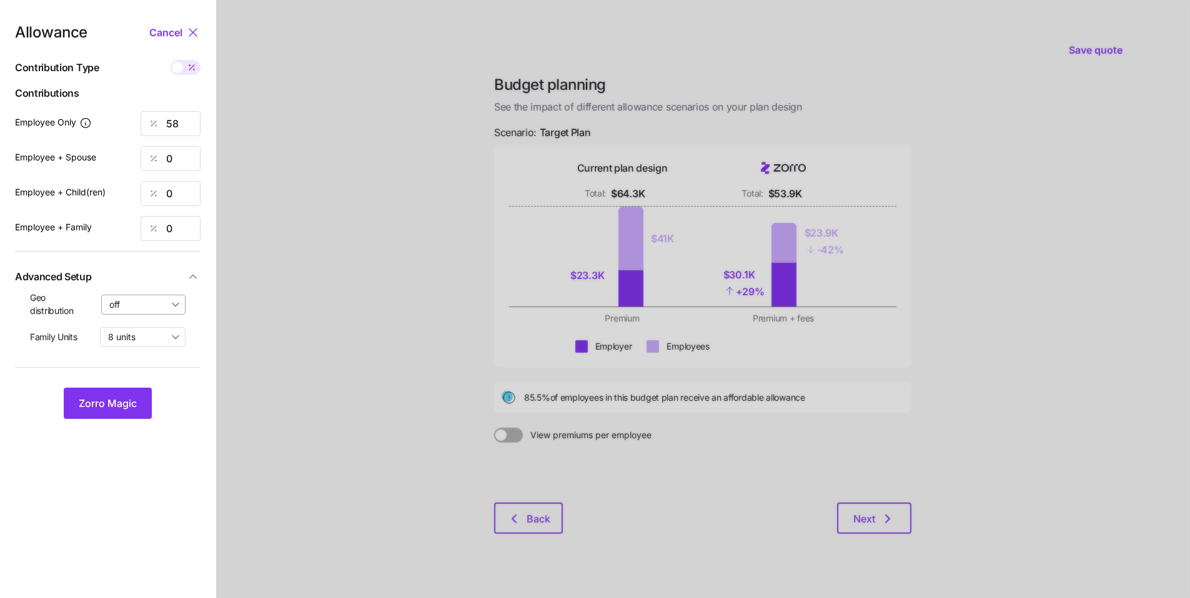
click at [128, 308] on input "off" at bounding box center [143, 305] width 85 height 20
click at [143, 375] on span "By state (2)" at bounding box center [137, 377] width 48 height 14
type input "By state (2)"
click at [133, 399] on span "Zorro Magic" at bounding box center [108, 403] width 58 height 15
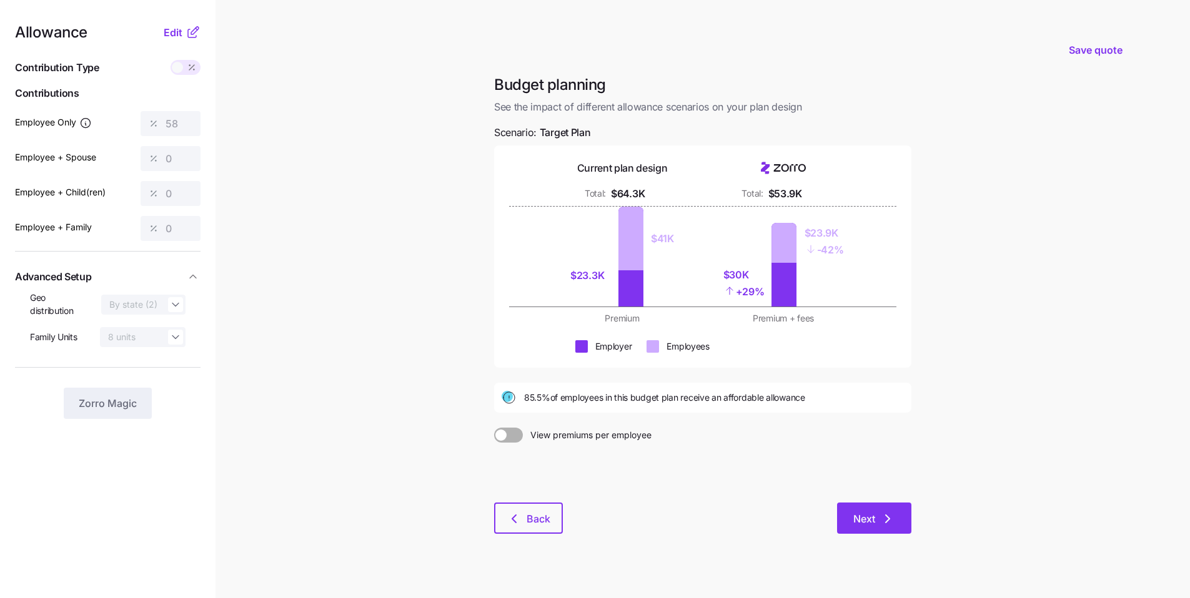
click at [574, 453] on button "Next" at bounding box center [874, 518] width 74 height 31
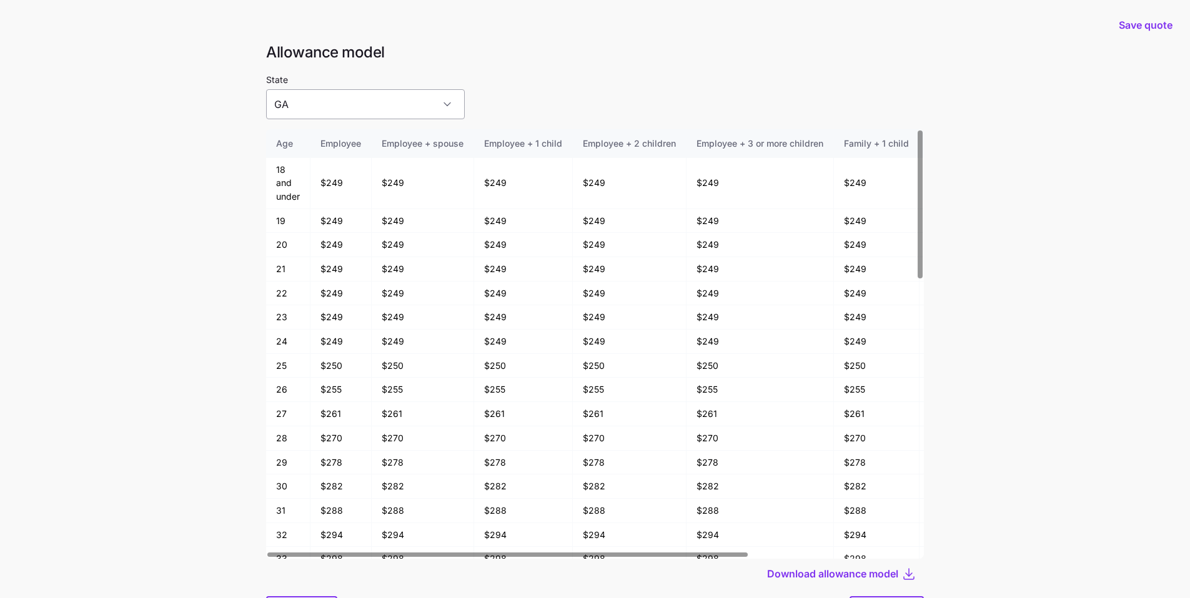
click at [397, 109] on input "GA" at bounding box center [365, 104] width 199 height 30
click at [526, 96] on div "State GA" at bounding box center [595, 95] width 658 height 47
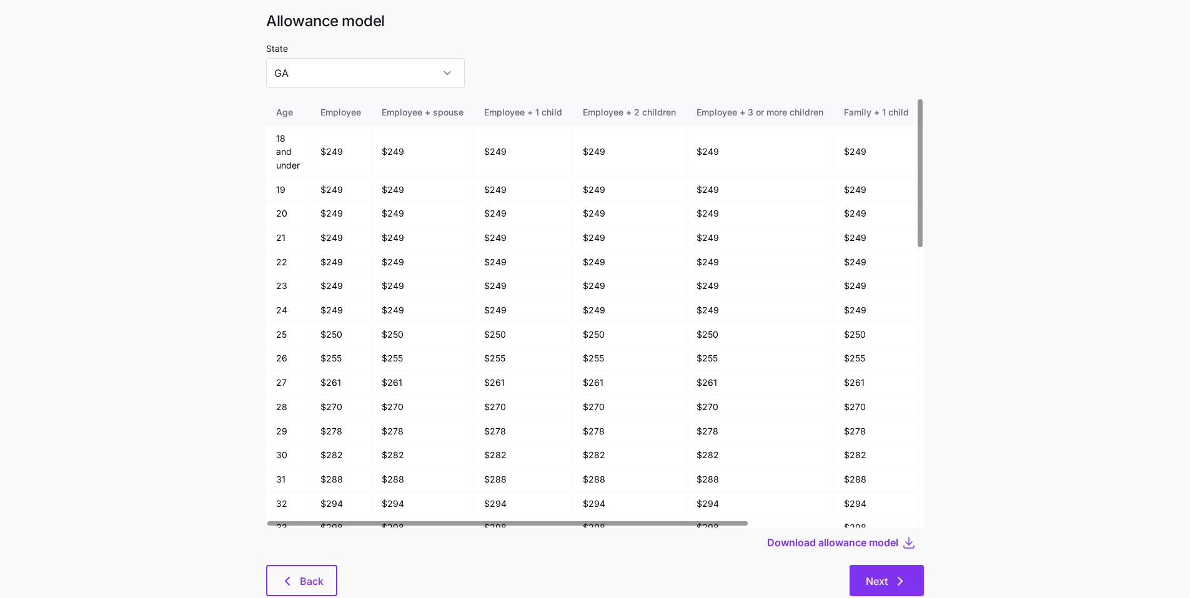
scroll to position [67, 0]
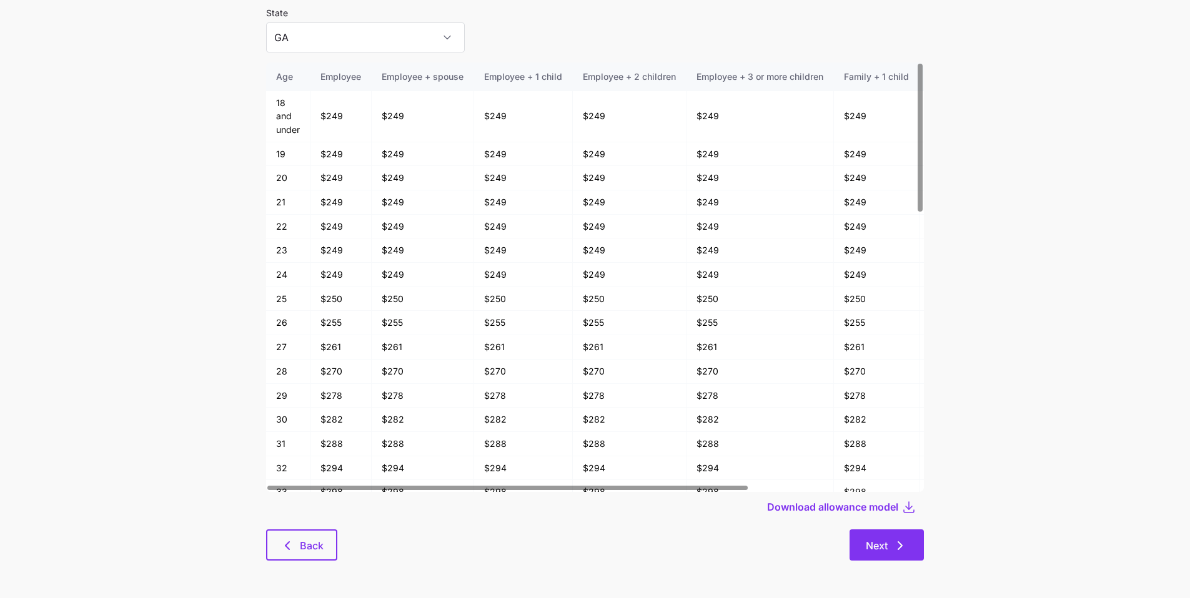
drag, startPoint x: 891, startPoint y: 552, endPoint x: 891, endPoint y: 530, distance: 22.5
click at [574, 453] on span "Next" at bounding box center [887, 545] width 42 height 15
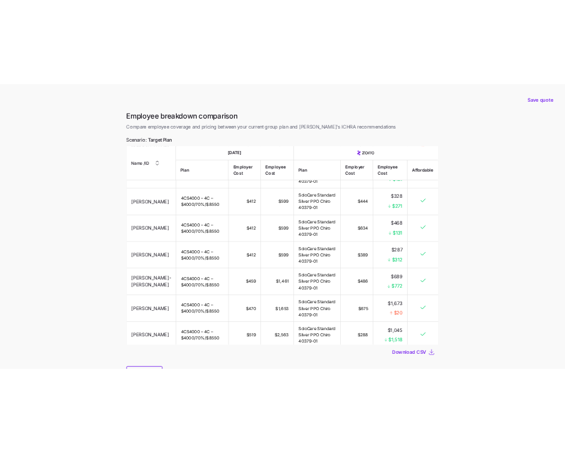
scroll to position [575, 0]
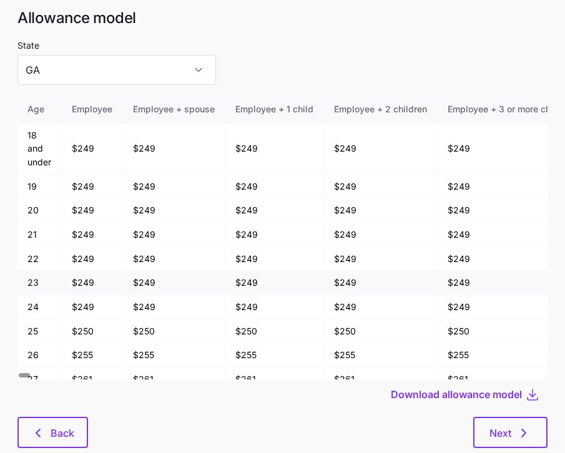
scroll to position [67, 0]
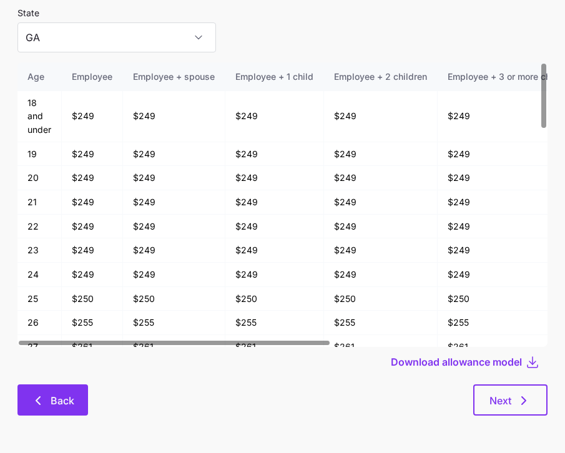
click at [77, 386] on button "Back" at bounding box center [52, 400] width 71 height 31
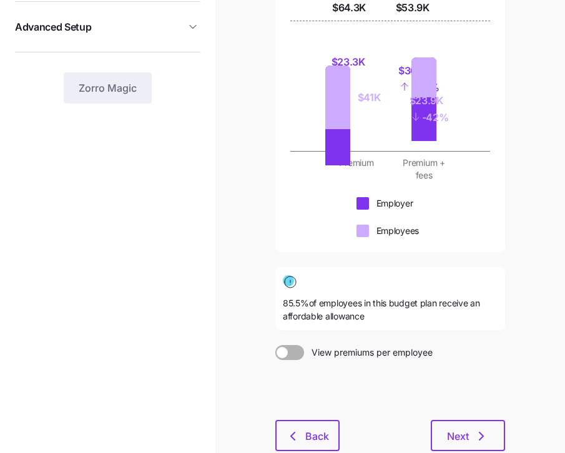
scroll to position [328, 0]
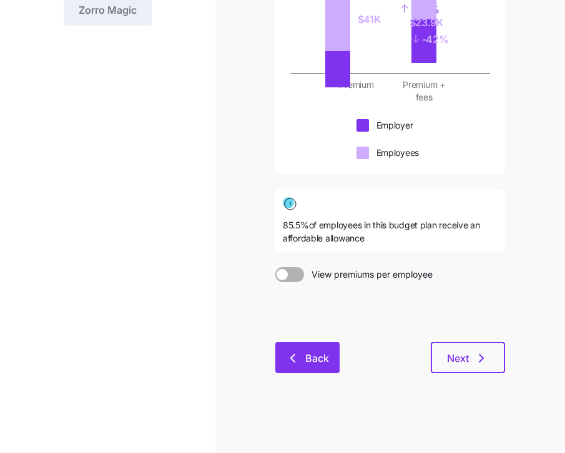
click at [314, 372] on button "Back" at bounding box center [307, 357] width 64 height 31
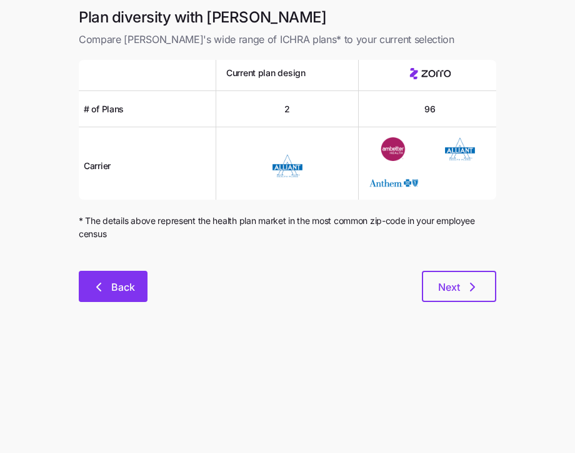
click at [124, 298] on button "Back" at bounding box center [113, 286] width 69 height 31
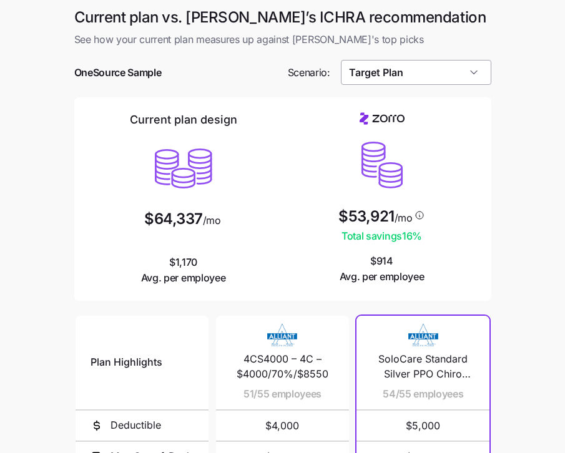
click at [396, 73] on input "Target Plan" at bounding box center [416, 72] width 151 height 25
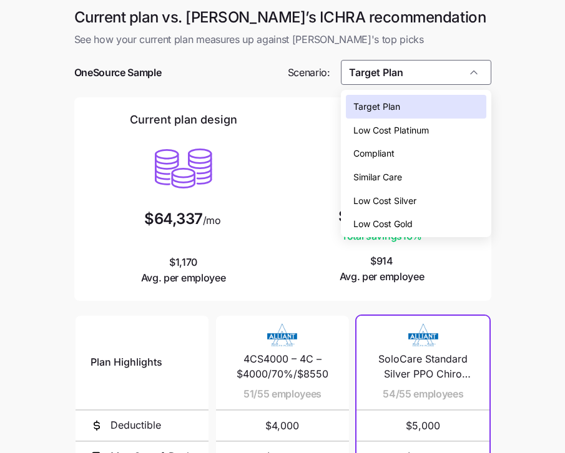
click at [403, 195] on span "Low Cost Silver" at bounding box center [384, 201] width 63 height 14
type input "Low Cost Silver"
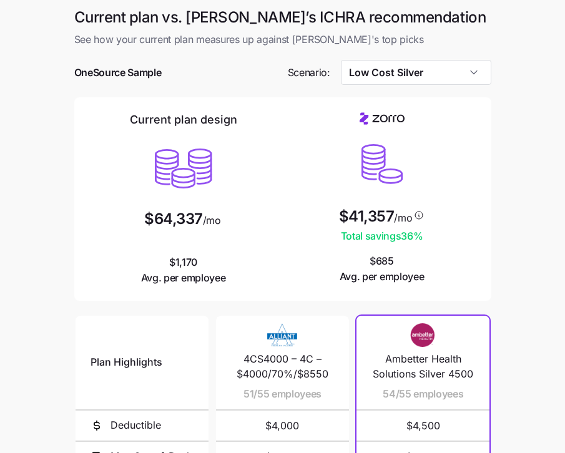
scroll to position [229, 0]
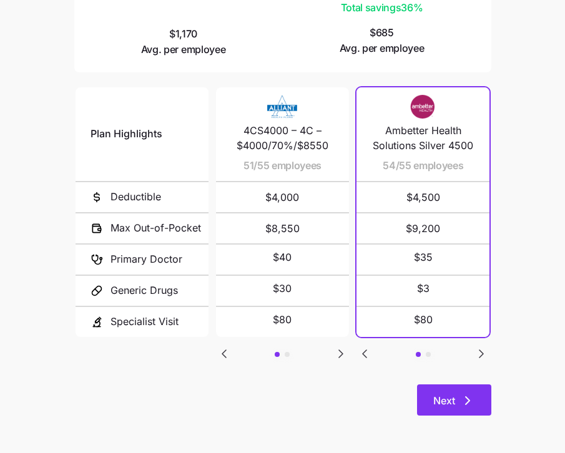
click at [445, 388] on button "Next" at bounding box center [454, 400] width 74 height 31
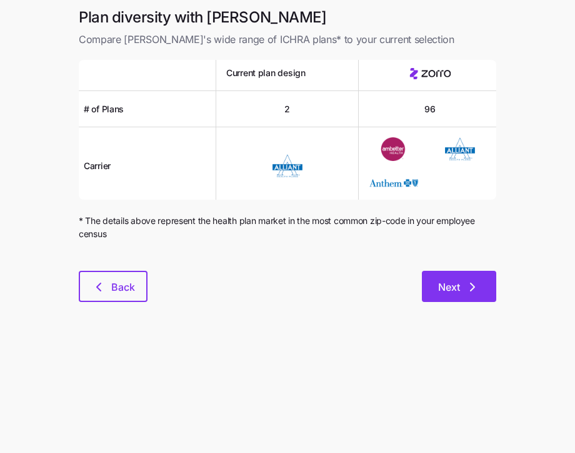
drag, startPoint x: 458, startPoint y: 263, endPoint x: 467, endPoint y: 282, distance: 20.9
click at [458, 265] on div at bounding box center [287, 263] width 417 height 15
drag, startPoint x: 468, startPoint y: 286, endPoint x: 462, endPoint y: 275, distance: 12.6
click at [468, 286] on icon "button" at bounding box center [472, 287] width 15 height 15
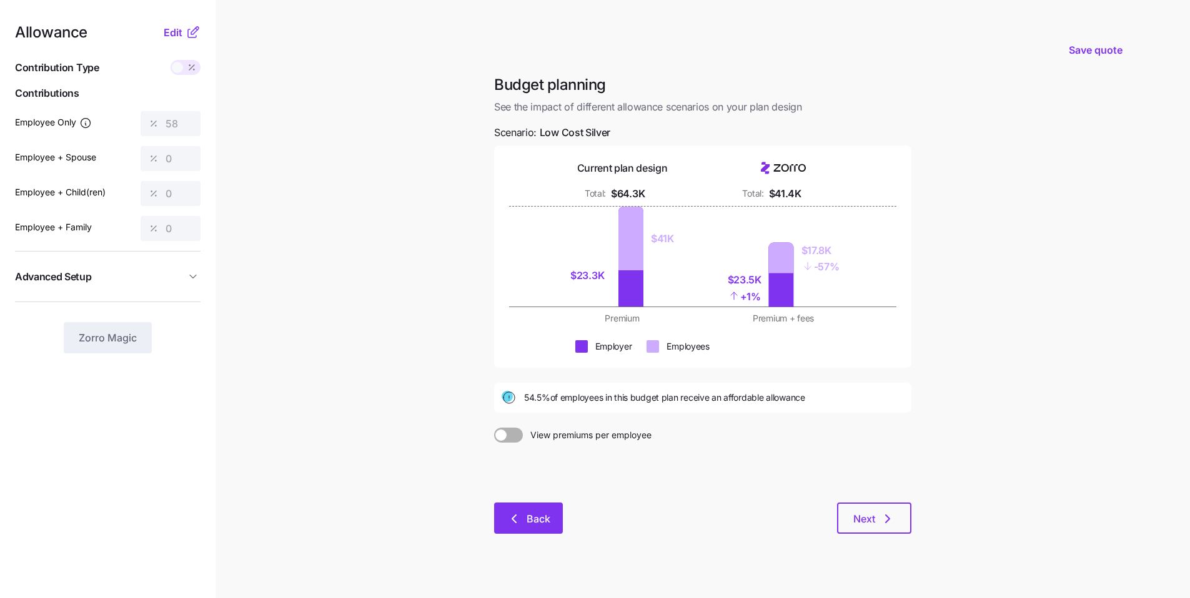
click at [531, 453] on span "Back" at bounding box center [538, 518] width 24 height 15
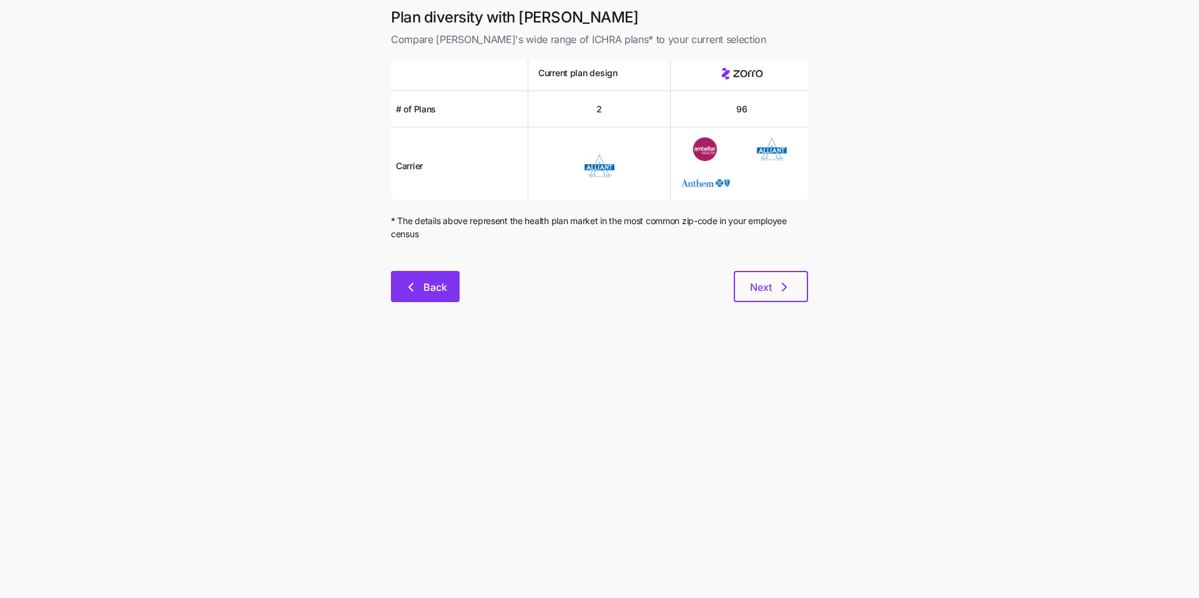
click at [442, 290] on span "Back" at bounding box center [435, 287] width 24 height 15
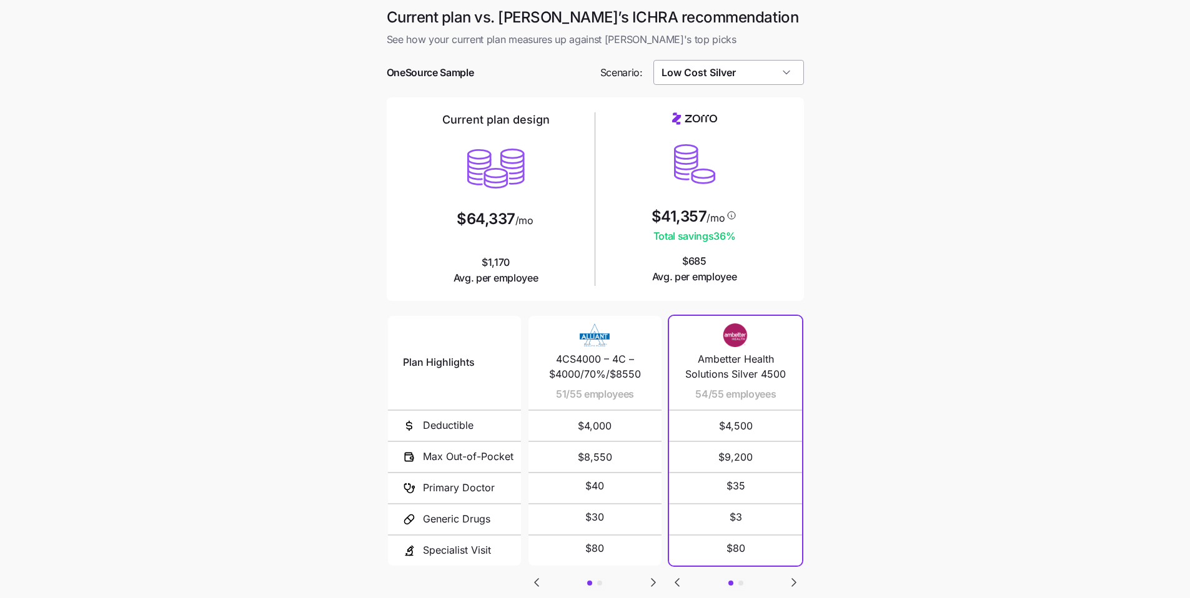
click at [574, 78] on input "Low Cost Silver" at bounding box center [728, 72] width 151 height 25
click at [574, 111] on span "Target Plan" at bounding box center [689, 107] width 47 height 14
type input "Target Plan"
click at [574, 212] on main "Current plan vs. Zorro’s ICHRA recommendation See how your current plan measure…" at bounding box center [595, 341] width 1190 height 682
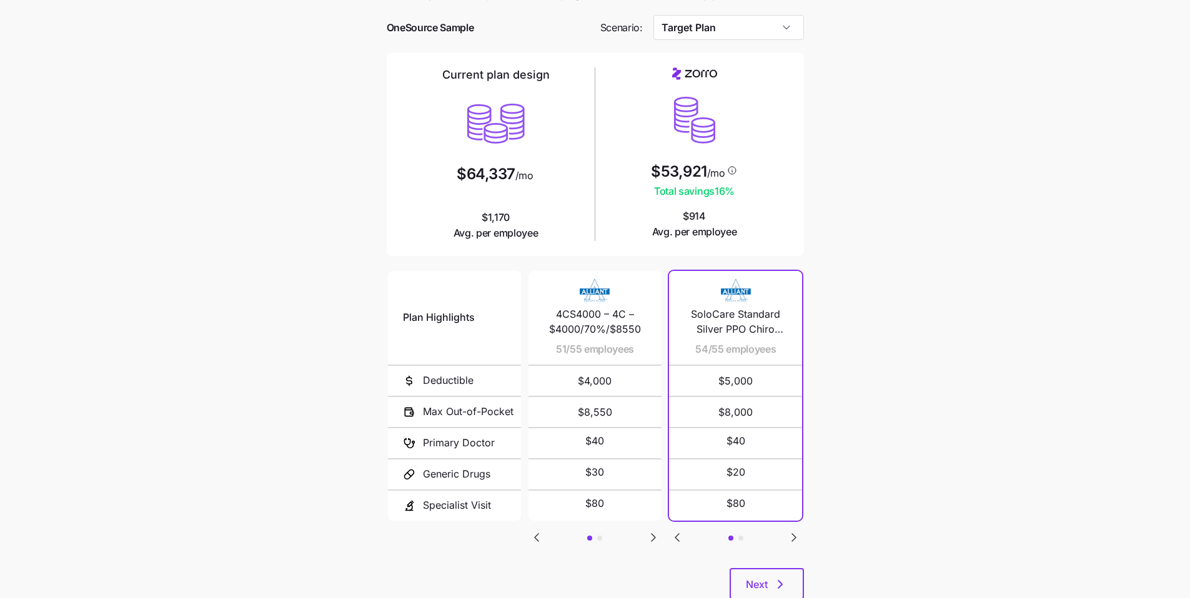
scroll to position [84, 0]
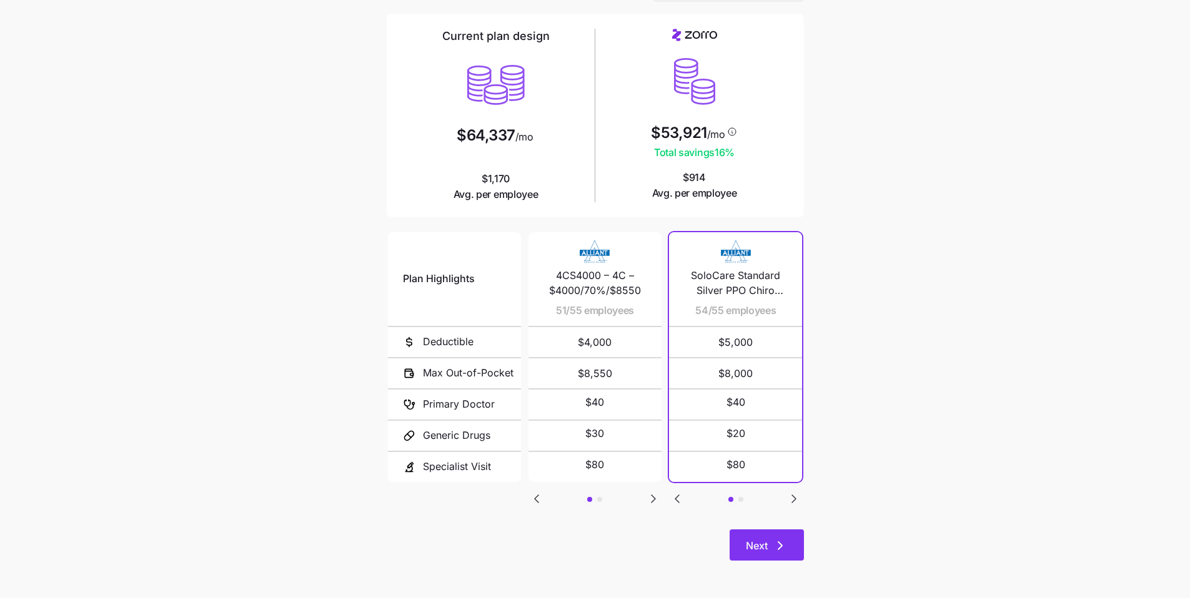
click at [574, 453] on button "Next" at bounding box center [766, 545] width 74 height 31
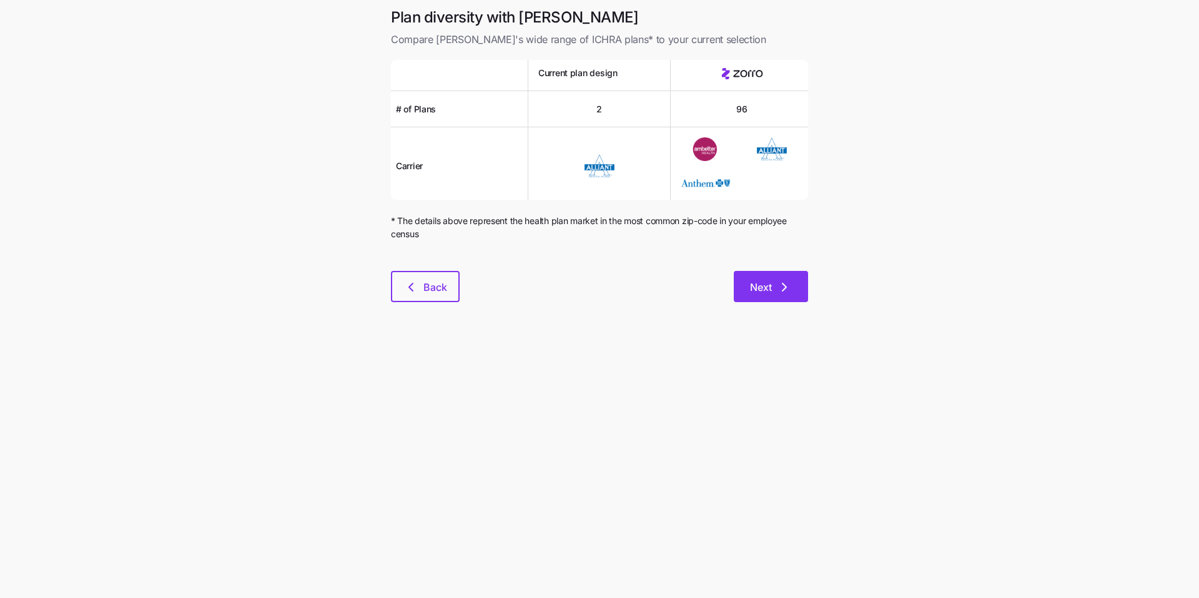
click at [574, 283] on span "Next" at bounding box center [761, 287] width 22 height 15
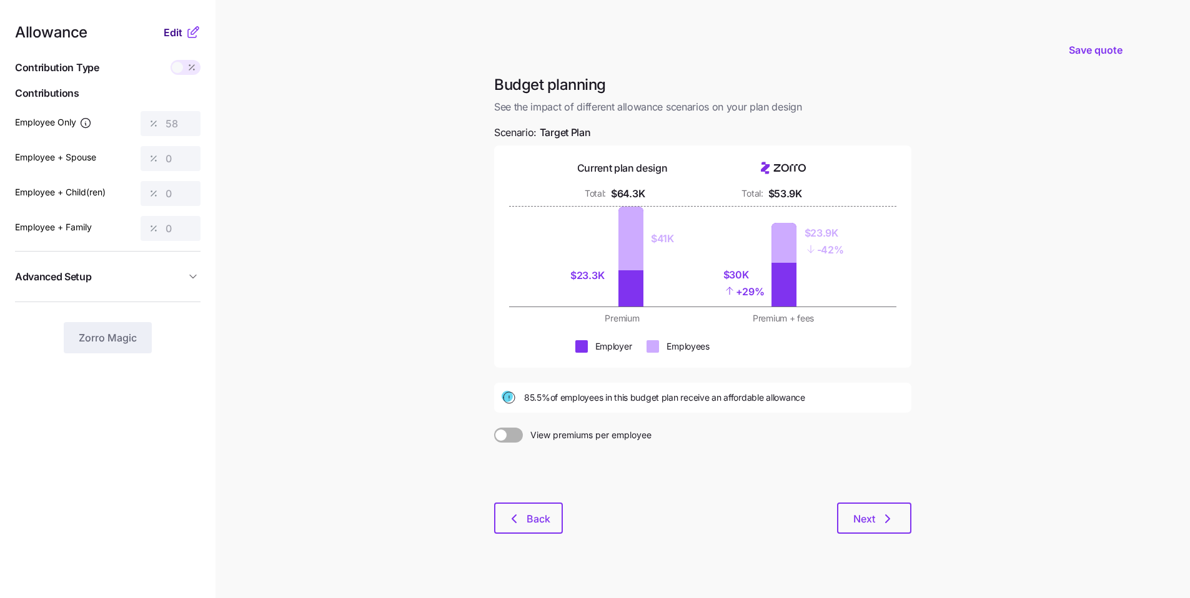
click at [173, 33] on span "Edit" at bounding box center [173, 32] width 19 height 15
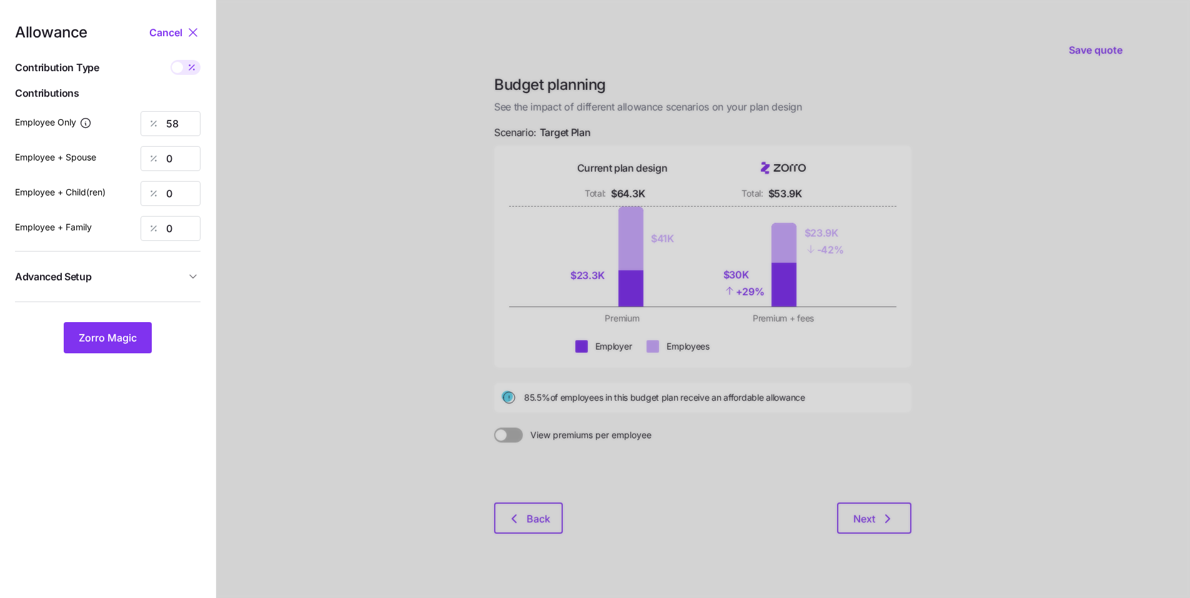
click at [175, 71] on span at bounding box center [177, 67] width 11 height 11
click at [170, 60] on input "checkbox" at bounding box center [170, 60] width 0 height 0
click at [174, 36] on span "Cancel" at bounding box center [165, 32] width 33 height 15
type input "58"
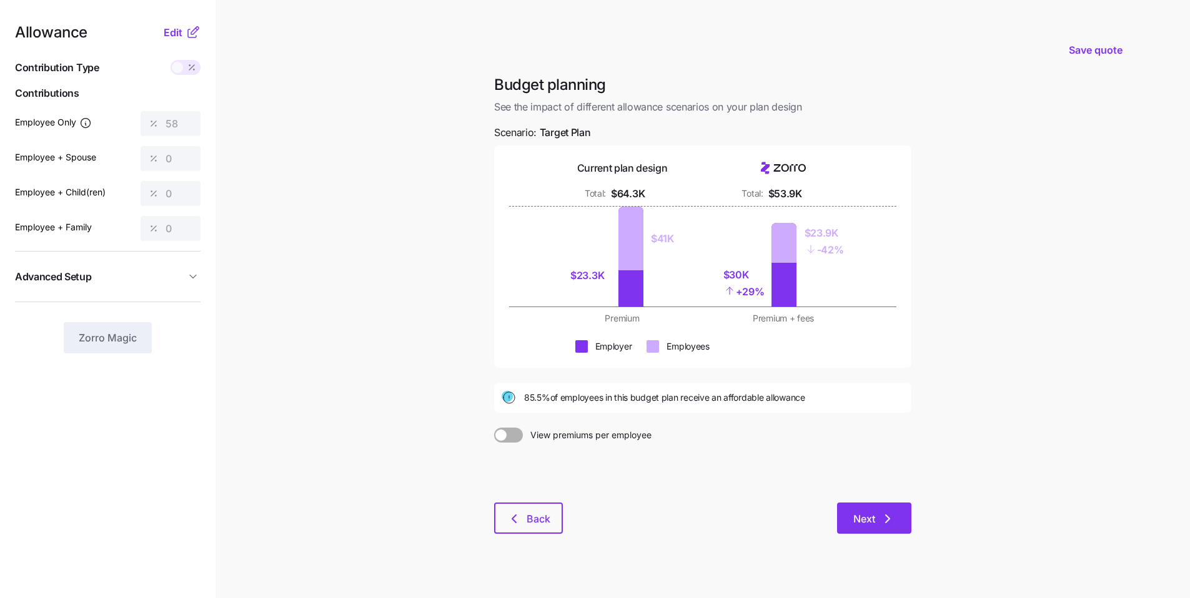
click at [574, 453] on icon "button" at bounding box center [887, 518] width 15 height 15
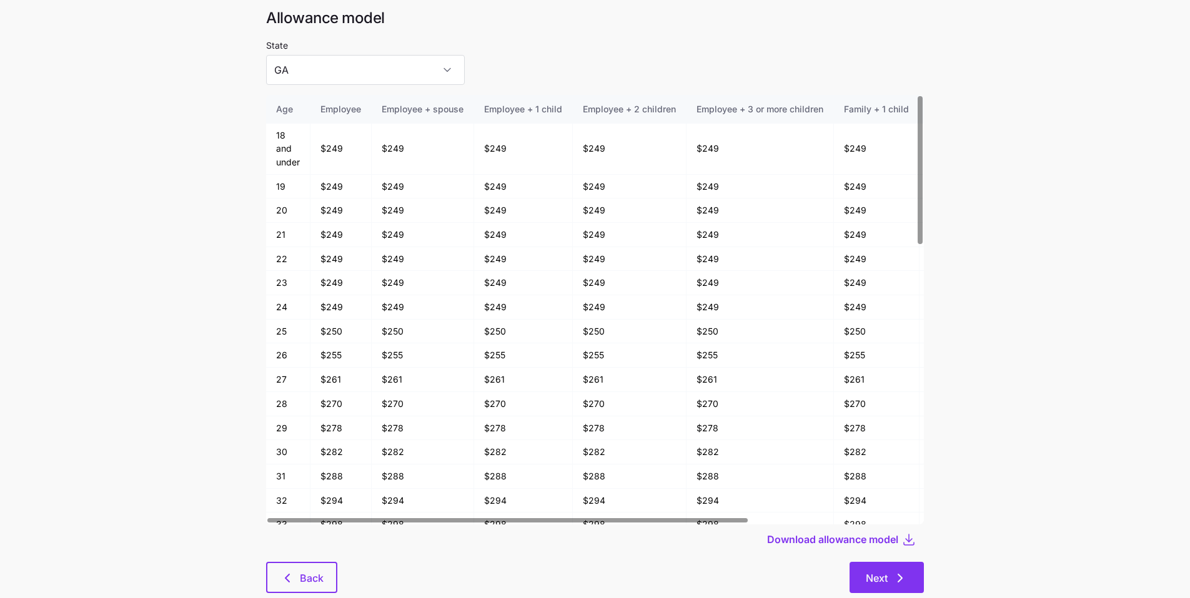
scroll to position [67, 0]
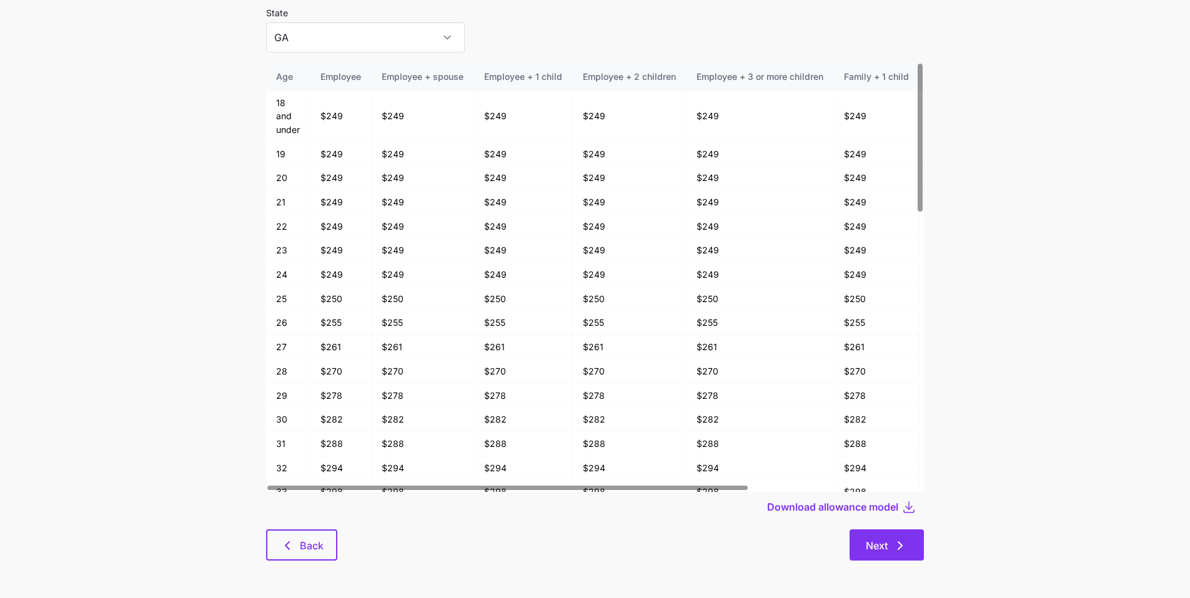
click at [574, 453] on icon "button" at bounding box center [899, 545] width 15 height 15
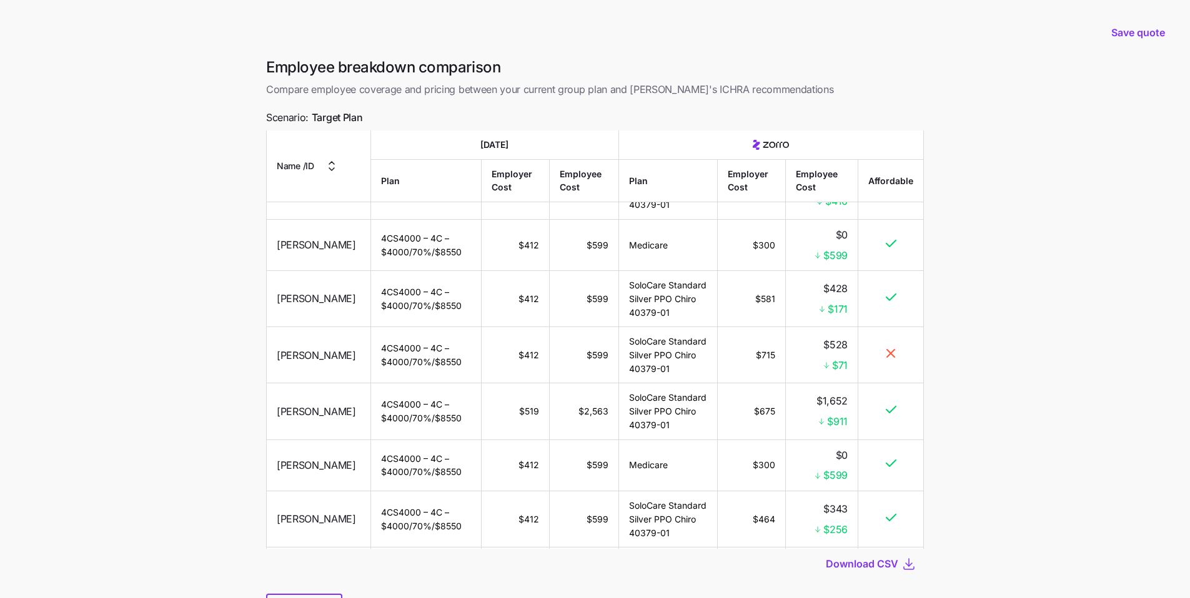
scroll to position [64, 0]
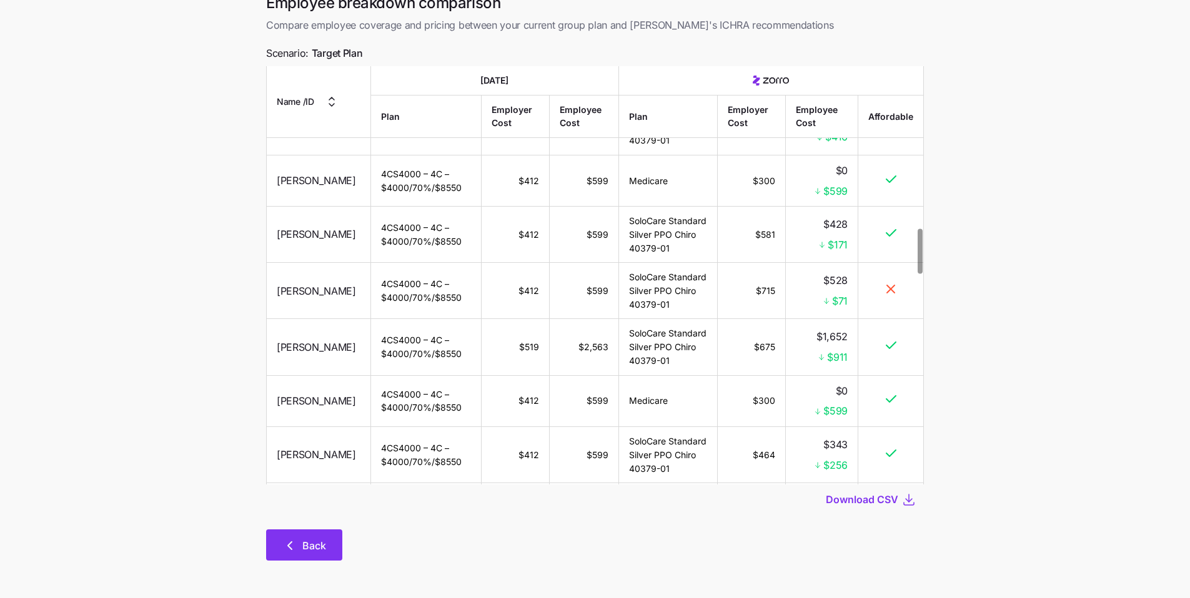
click at [322, 453] on span "Back" at bounding box center [314, 545] width 24 height 15
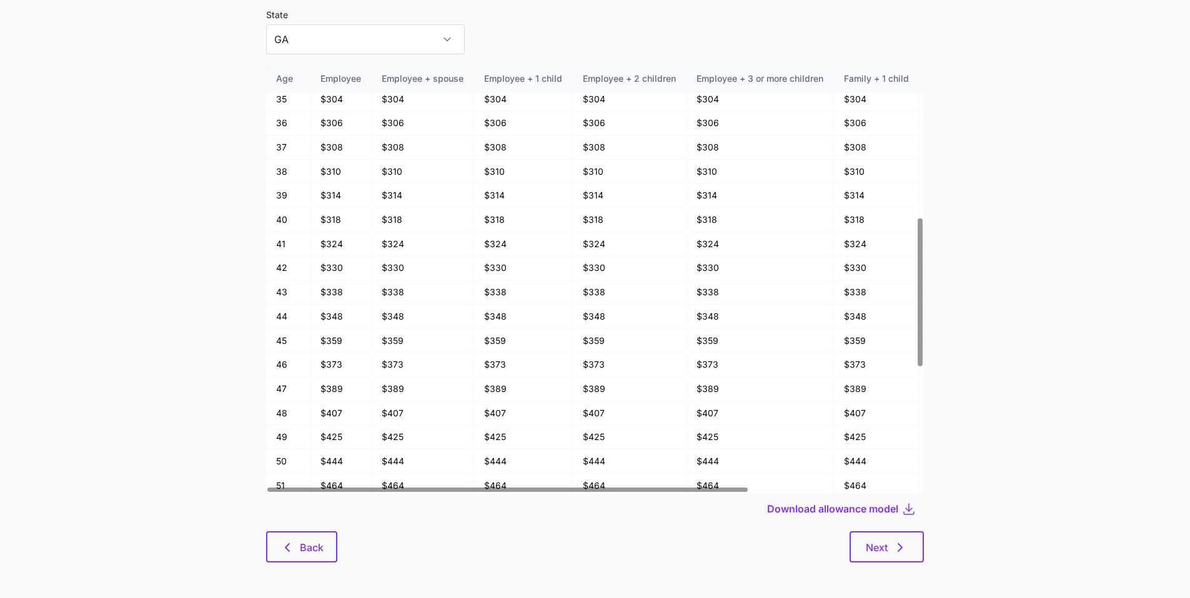
scroll to position [67, 0]
click at [311, 453] on span "Back" at bounding box center [312, 545] width 24 height 15
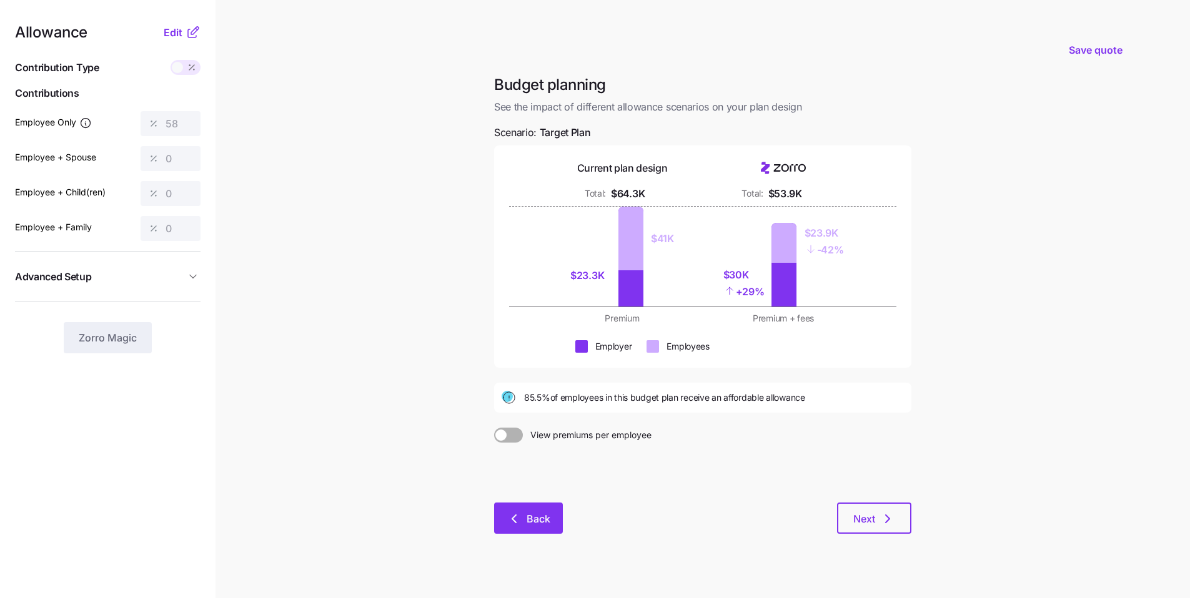
click at [511, 453] on icon "button" at bounding box center [513, 518] width 15 height 15
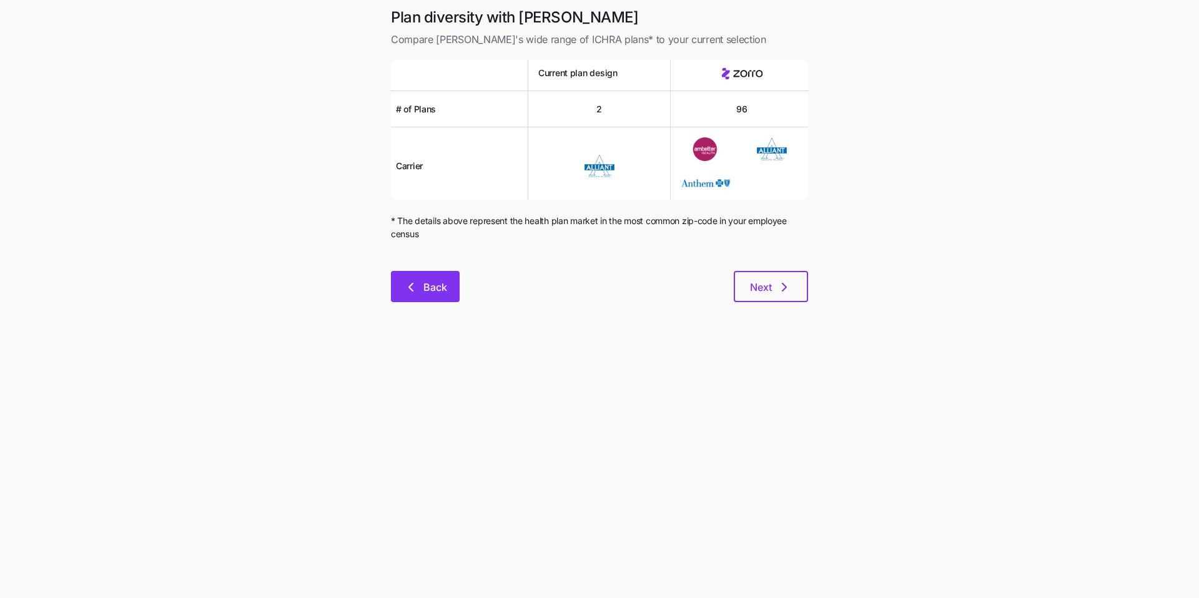
click at [442, 286] on span "Back" at bounding box center [435, 287] width 24 height 15
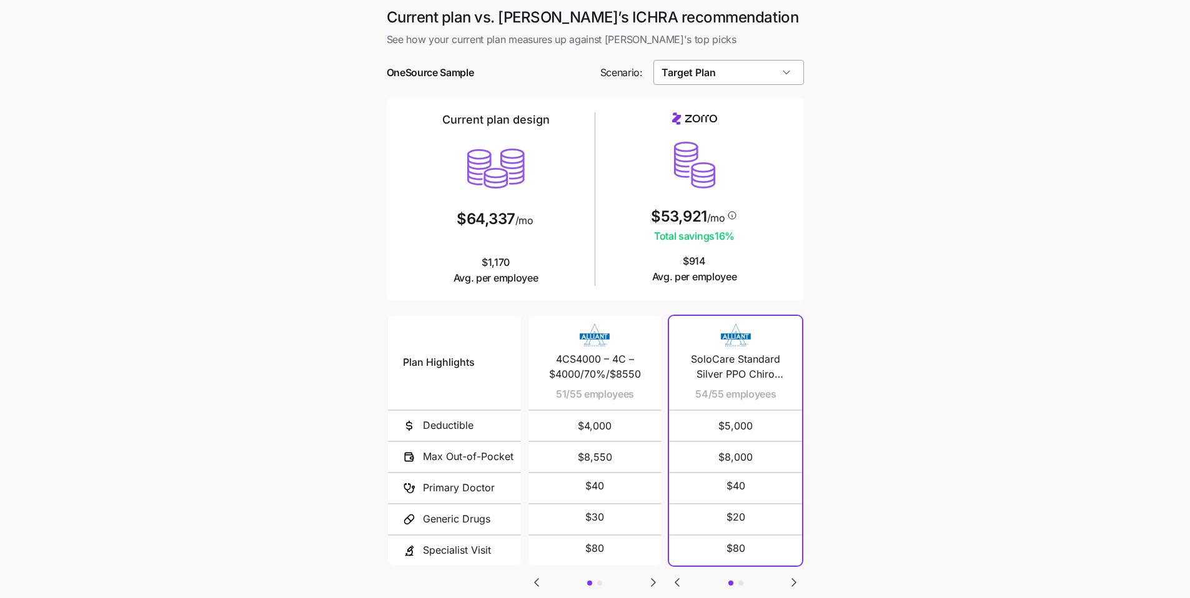
click at [574, 82] on input "Target Plan" at bounding box center [728, 72] width 151 height 25
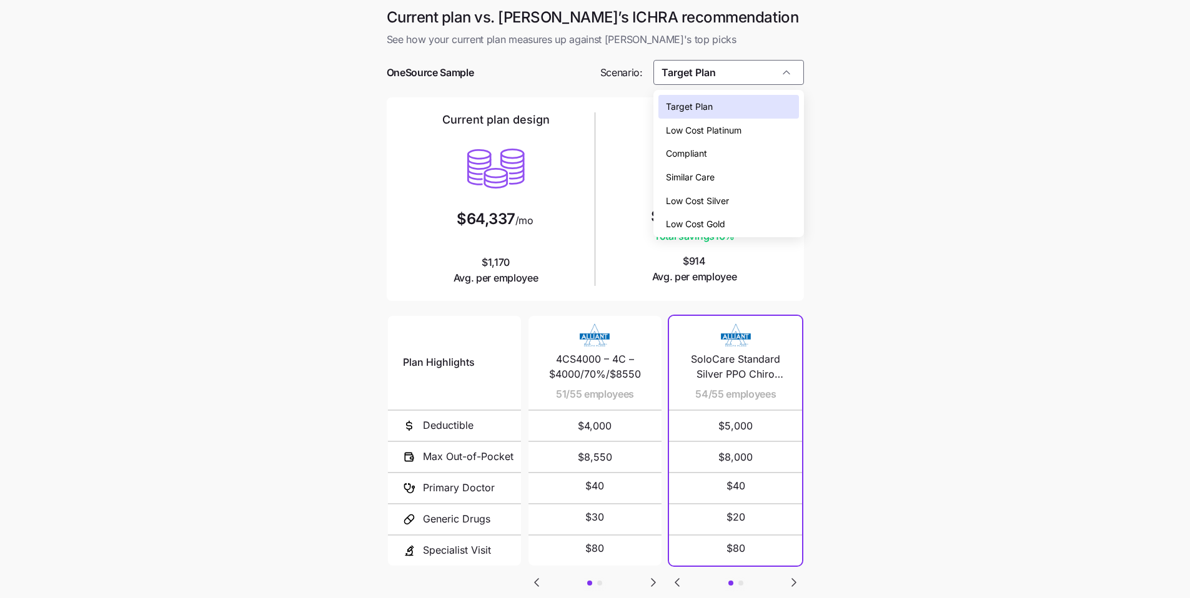
click at [574, 157] on span "Compliant" at bounding box center [686, 154] width 41 height 14
type input "Compliant"
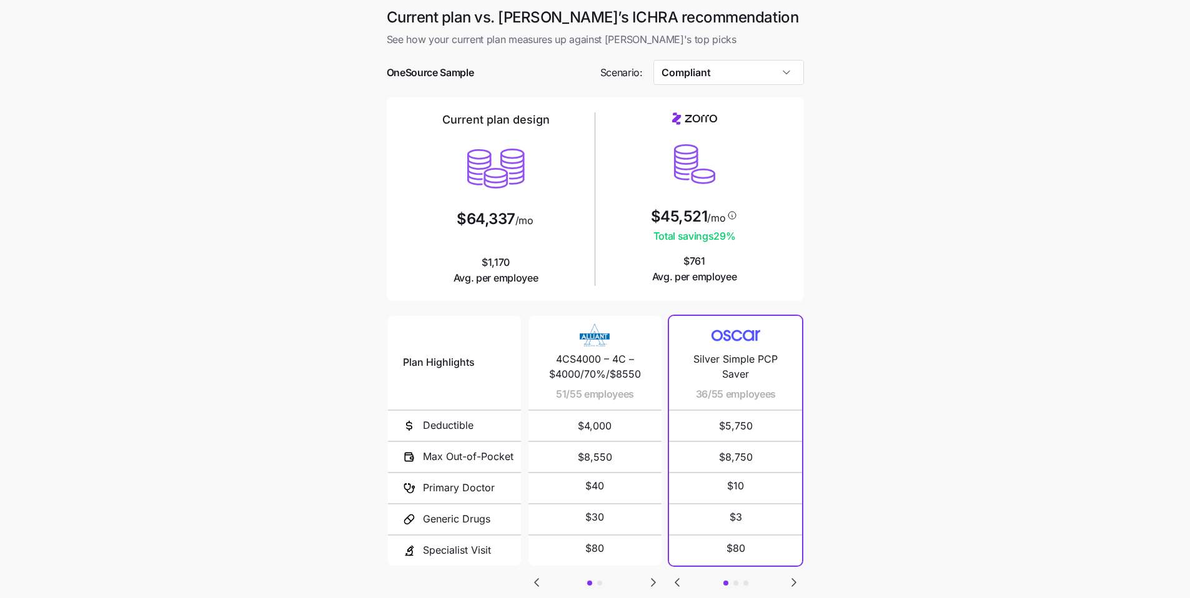
click at [574, 302] on main "Current plan vs. Zorro’s ICHRA recommendation See how your current plan measure…" at bounding box center [595, 341] width 1190 height 682
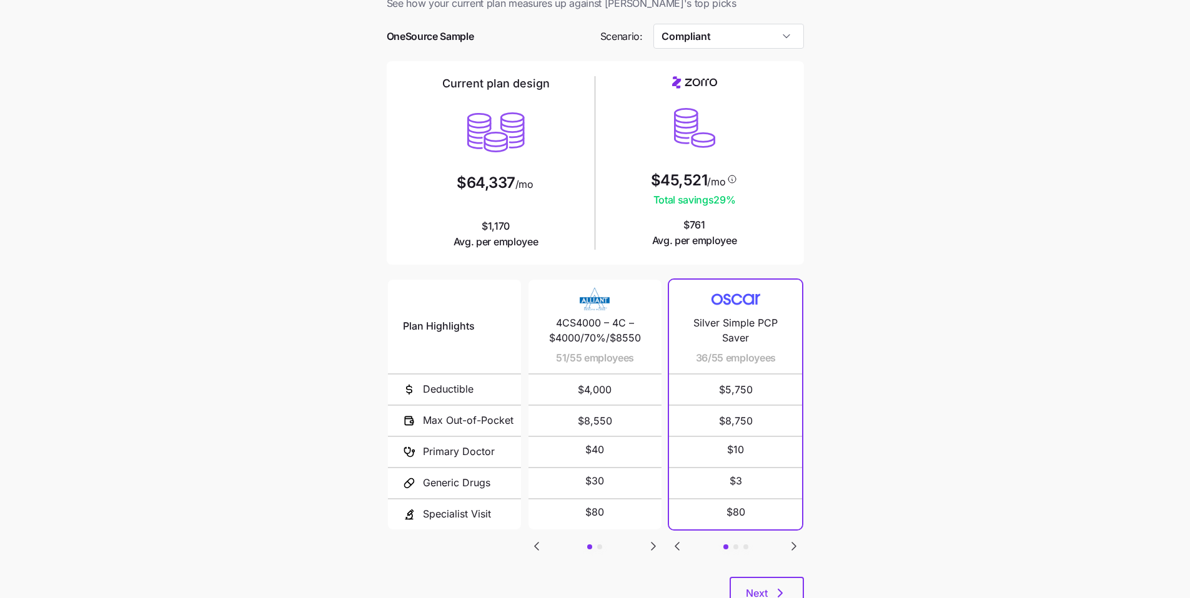
scroll to position [84, 0]
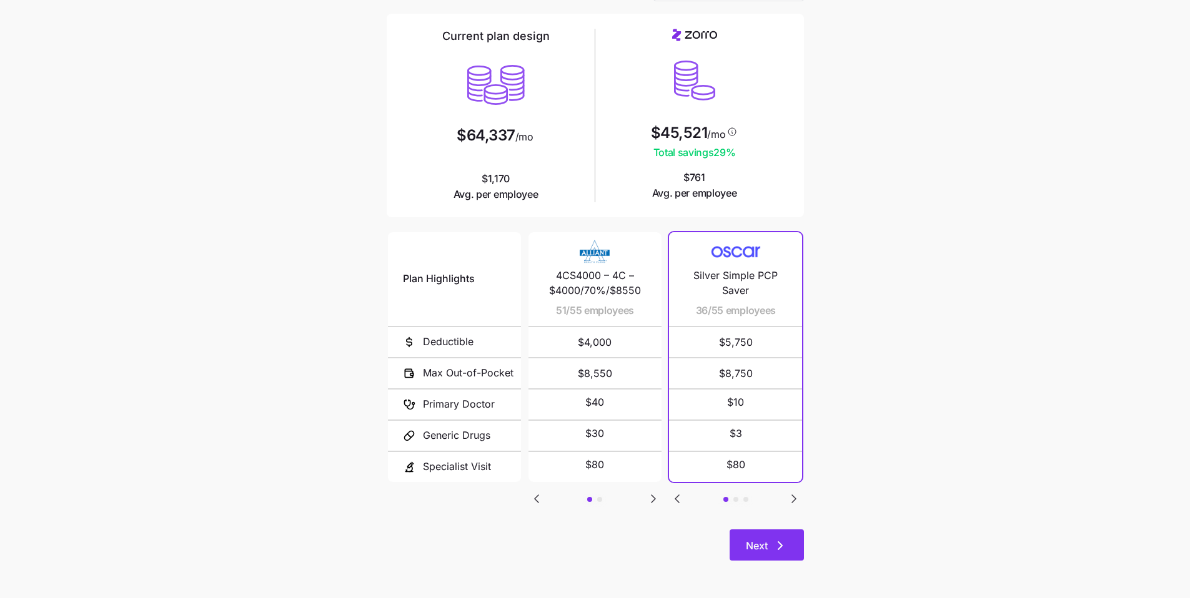
click at [574, 453] on span "Next" at bounding box center [757, 545] width 22 height 15
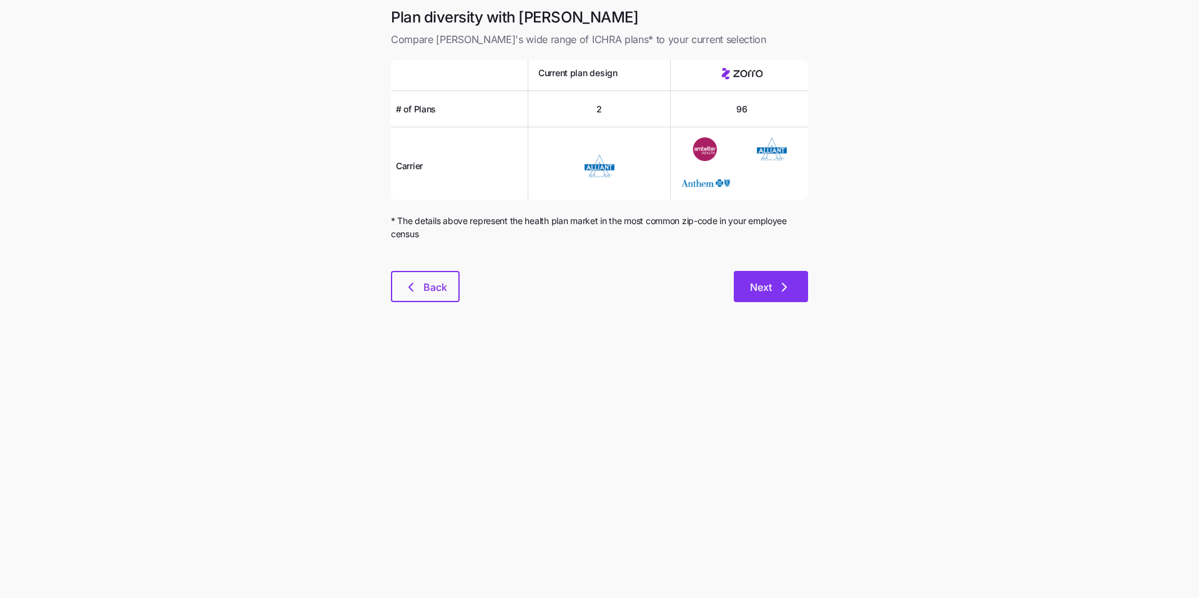
click at [574, 287] on span "Next" at bounding box center [771, 287] width 42 height 15
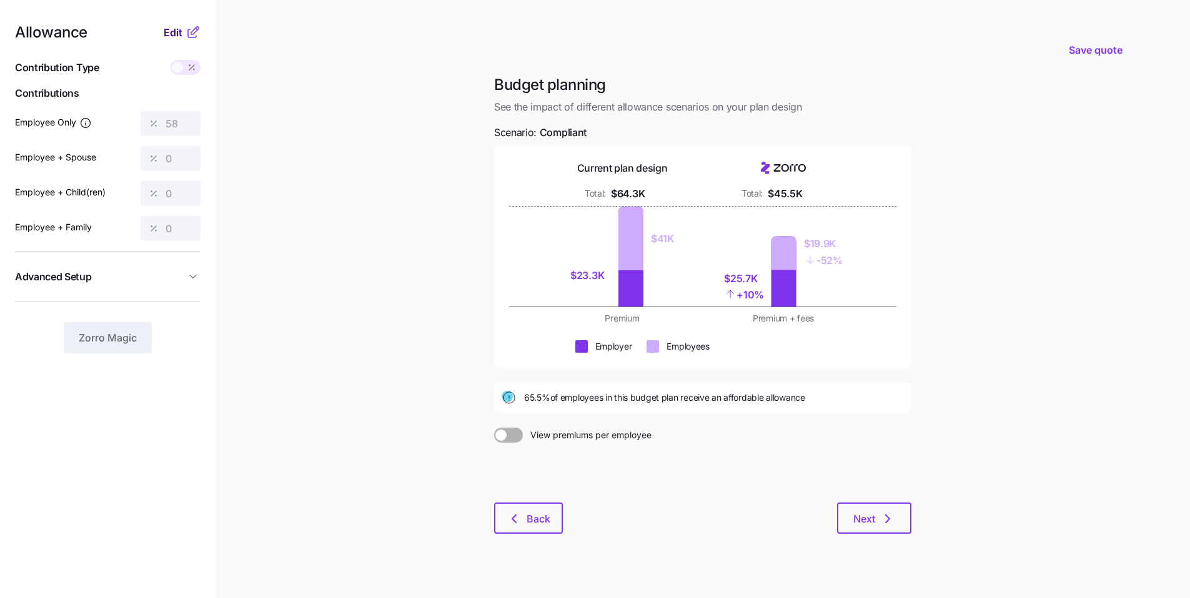
click at [180, 32] on span "Edit" at bounding box center [173, 32] width 19 height 15
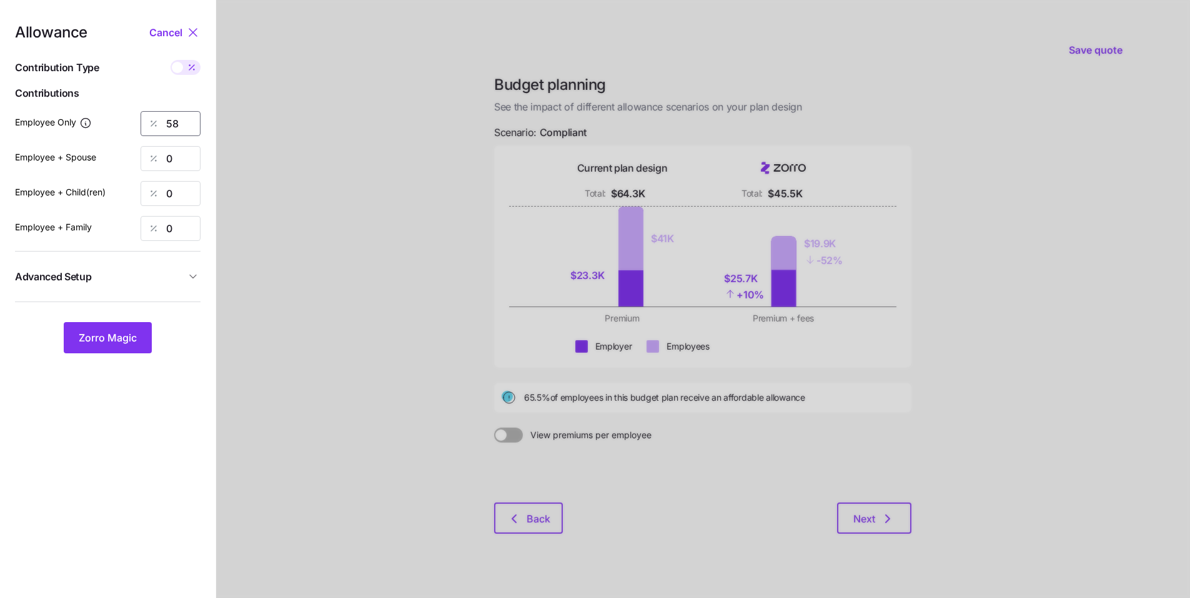
drag, startPoint x: 183, startPoint y: 121, endPoint x: 93, endPoint y: 96, distance: 93.2
click at [145, 112] on div "58" at bounding box center [171, 123] width 60 height 25
type input "70"
click at [107, 348] on button "Zorro Magic" at bounding box center [108, 337] width 88 height 31
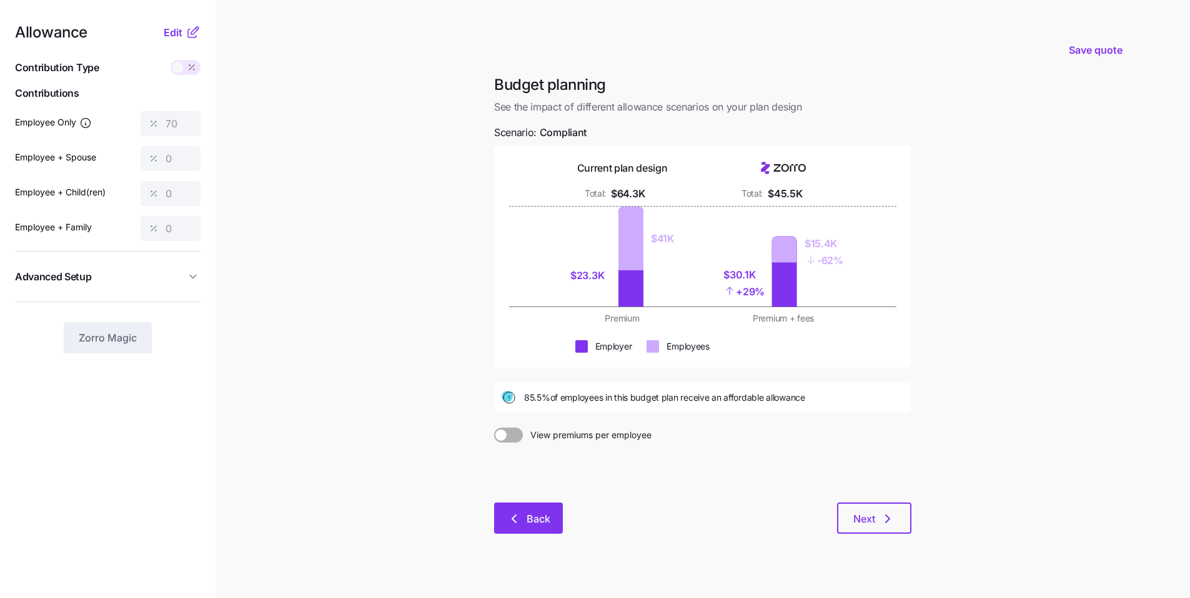
click at [560, 453] on button "Back" at bounding box center [528, 518] width 69 height 31
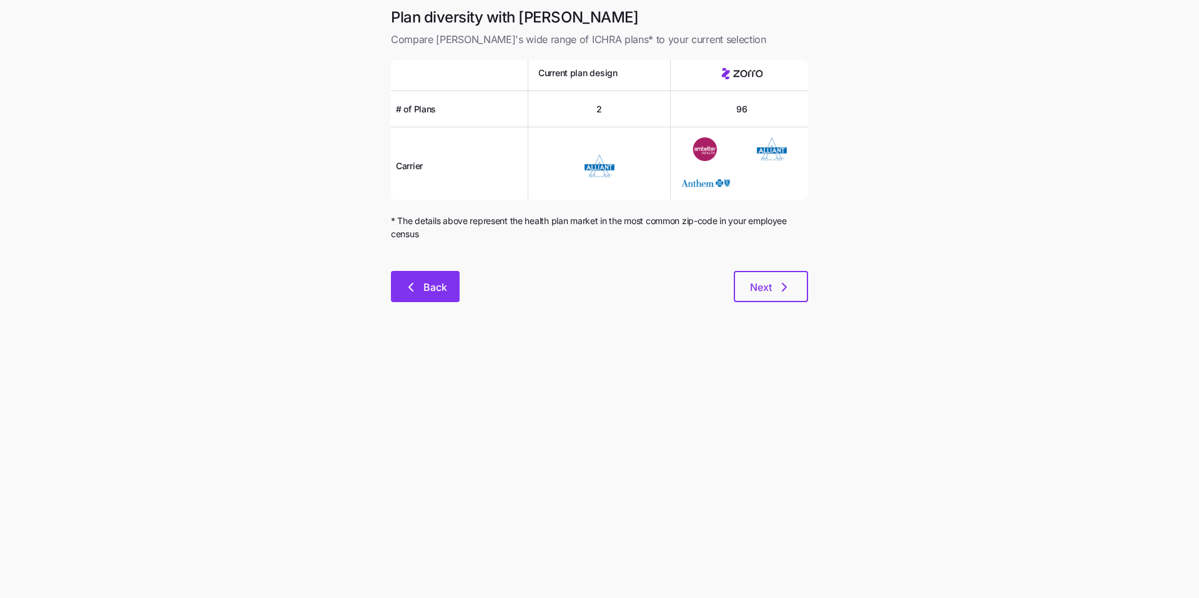
click at [435, 292] on span "Back" at bounding box center [435, 287] width 24 height 15
